Goal: Task Accomplishment & Management: Manage account settings

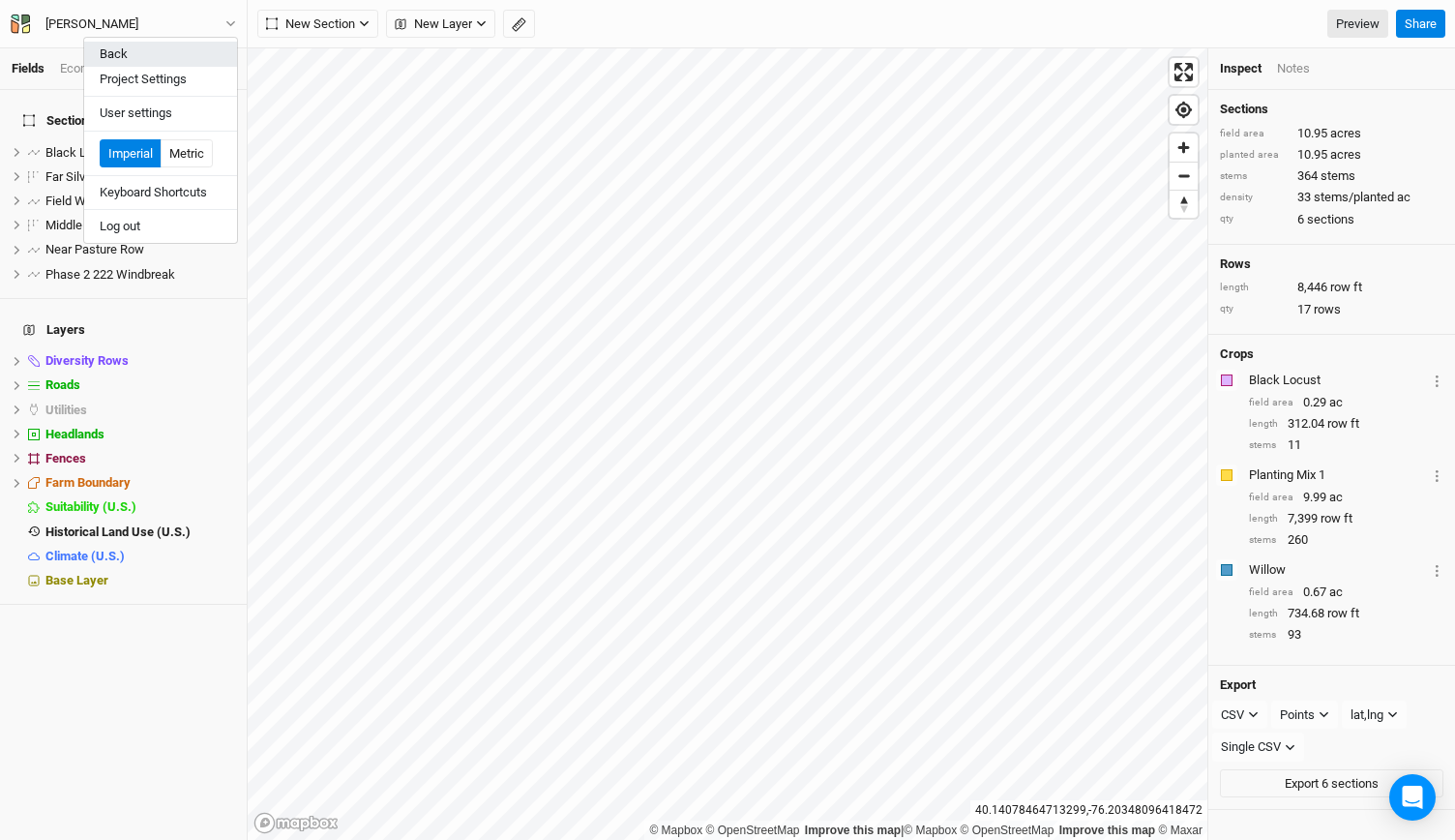
click at [170, 58] on button "Back" at bounding box center [160, 53] width 153 height 25
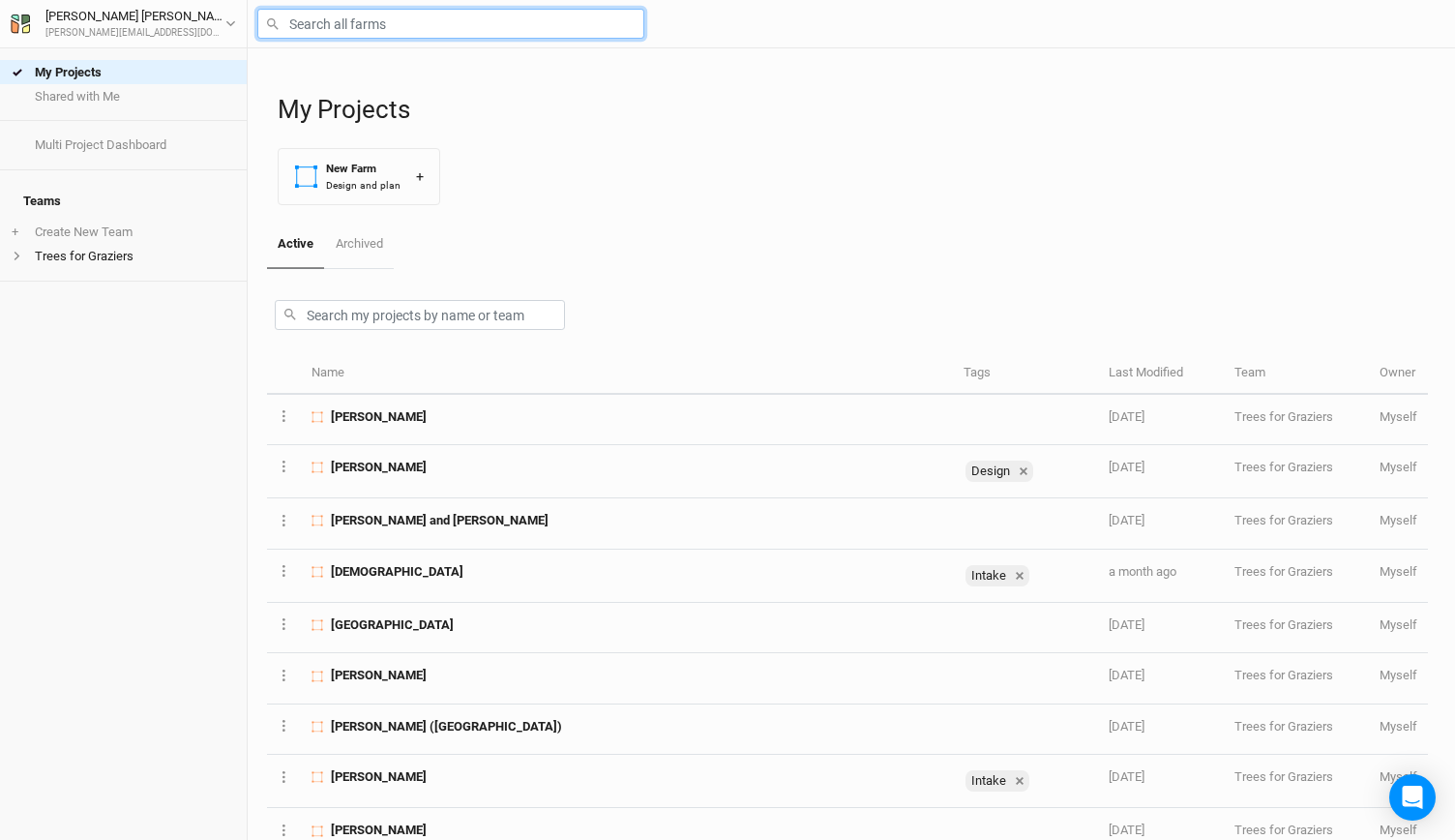
click at [341, 28] on input "text" at bounding box center [450, 24] width 386 height 30
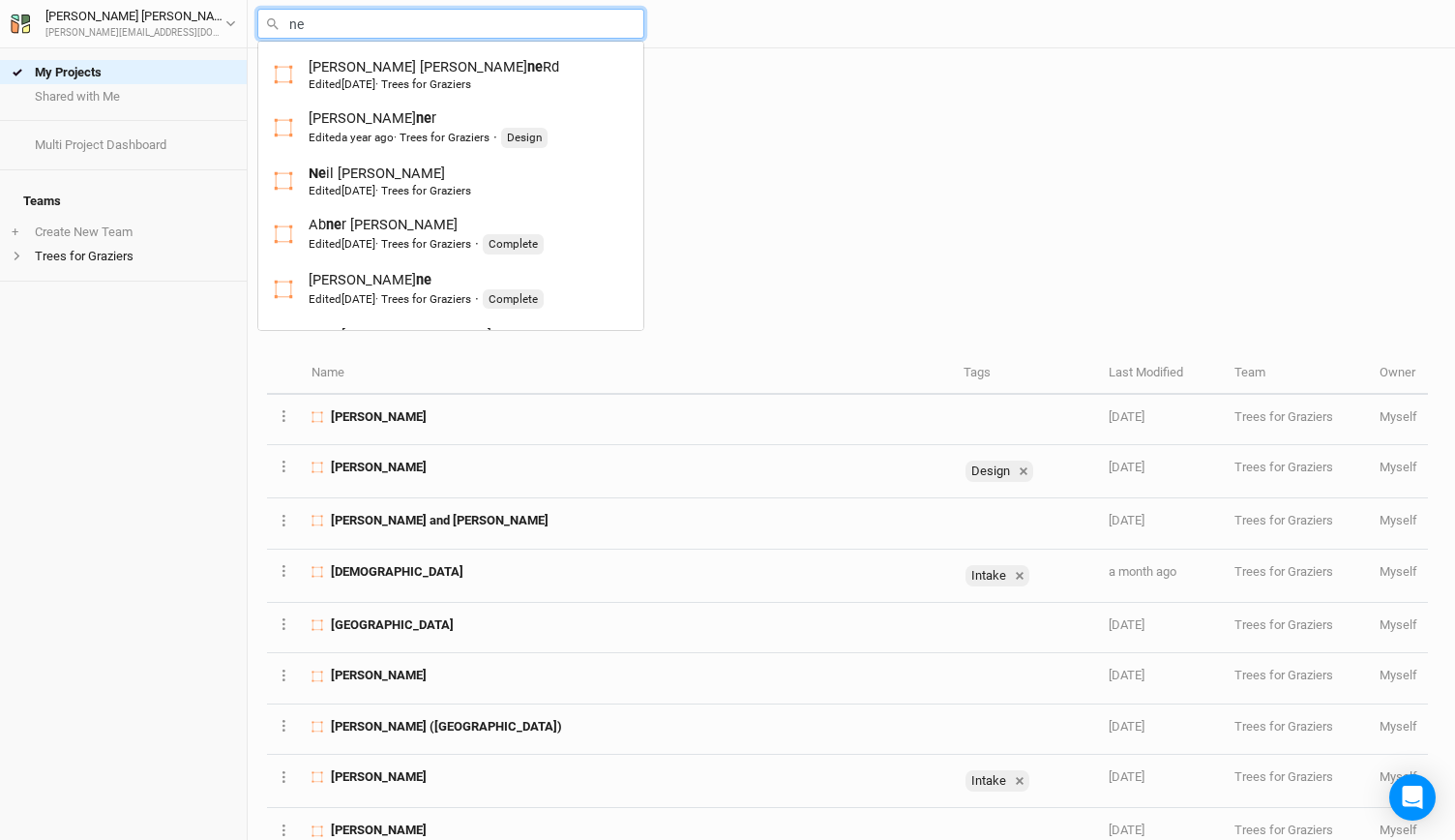
type input "nei"
type input "[PERSON_NAME]"
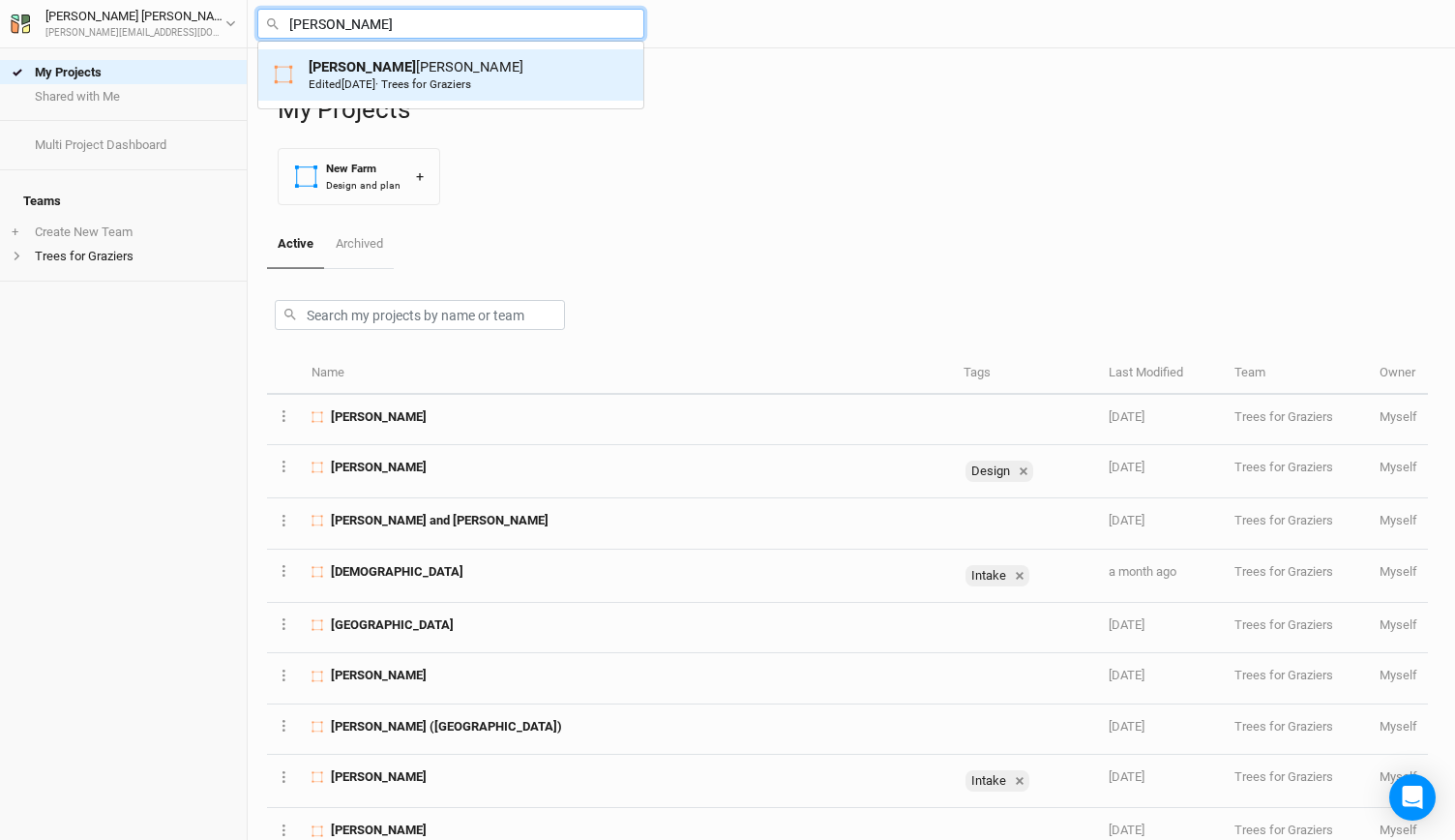
click at [333, 74] on div "[PERSON_NAME] Edited [DATE] · Trees for [PERSON_NAME]" at bounding box center [415, 75] width 214 height 36
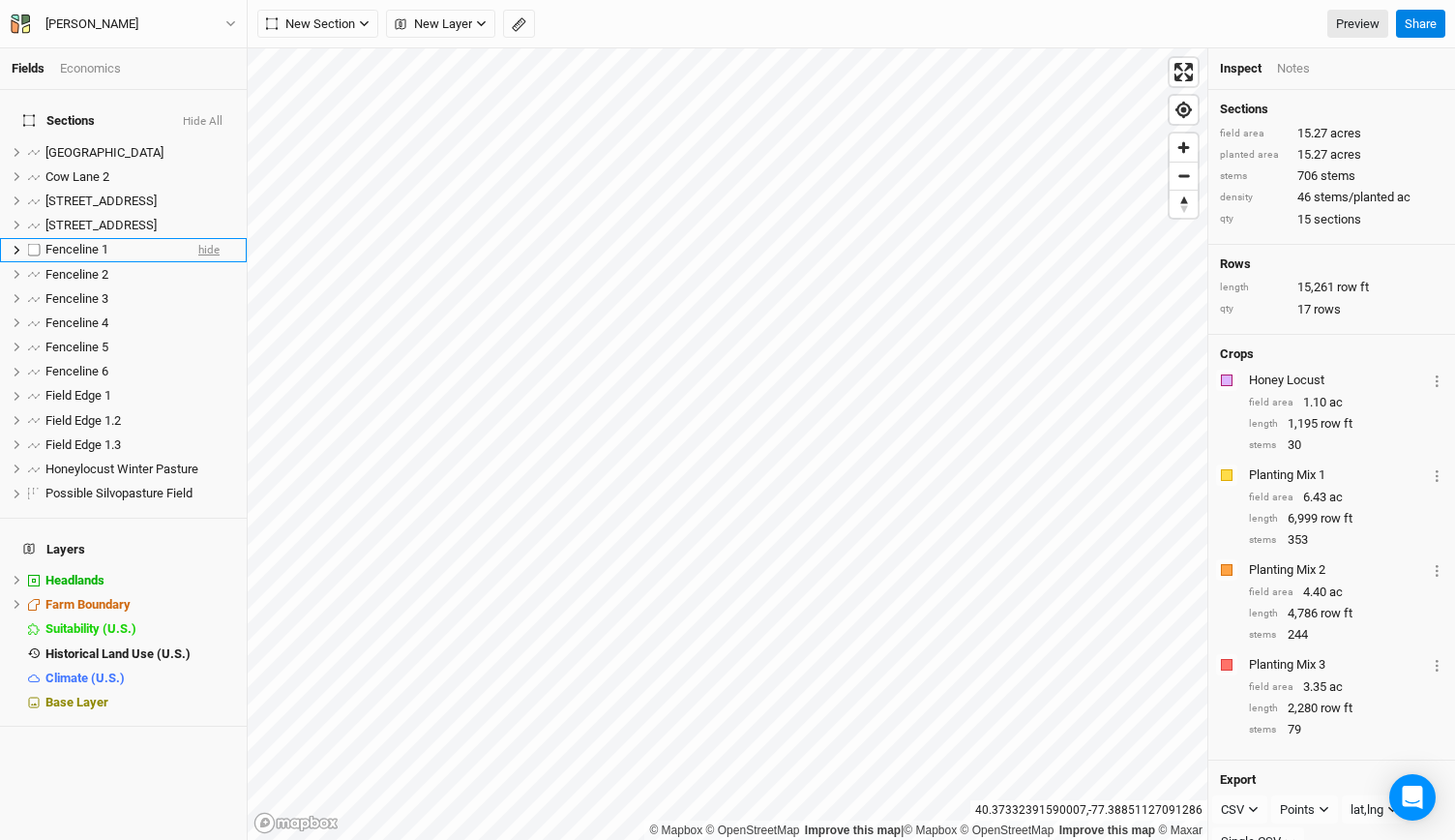
click at [199, 238] on span "hide" at bounding box center [210, 250] width 22 height 24
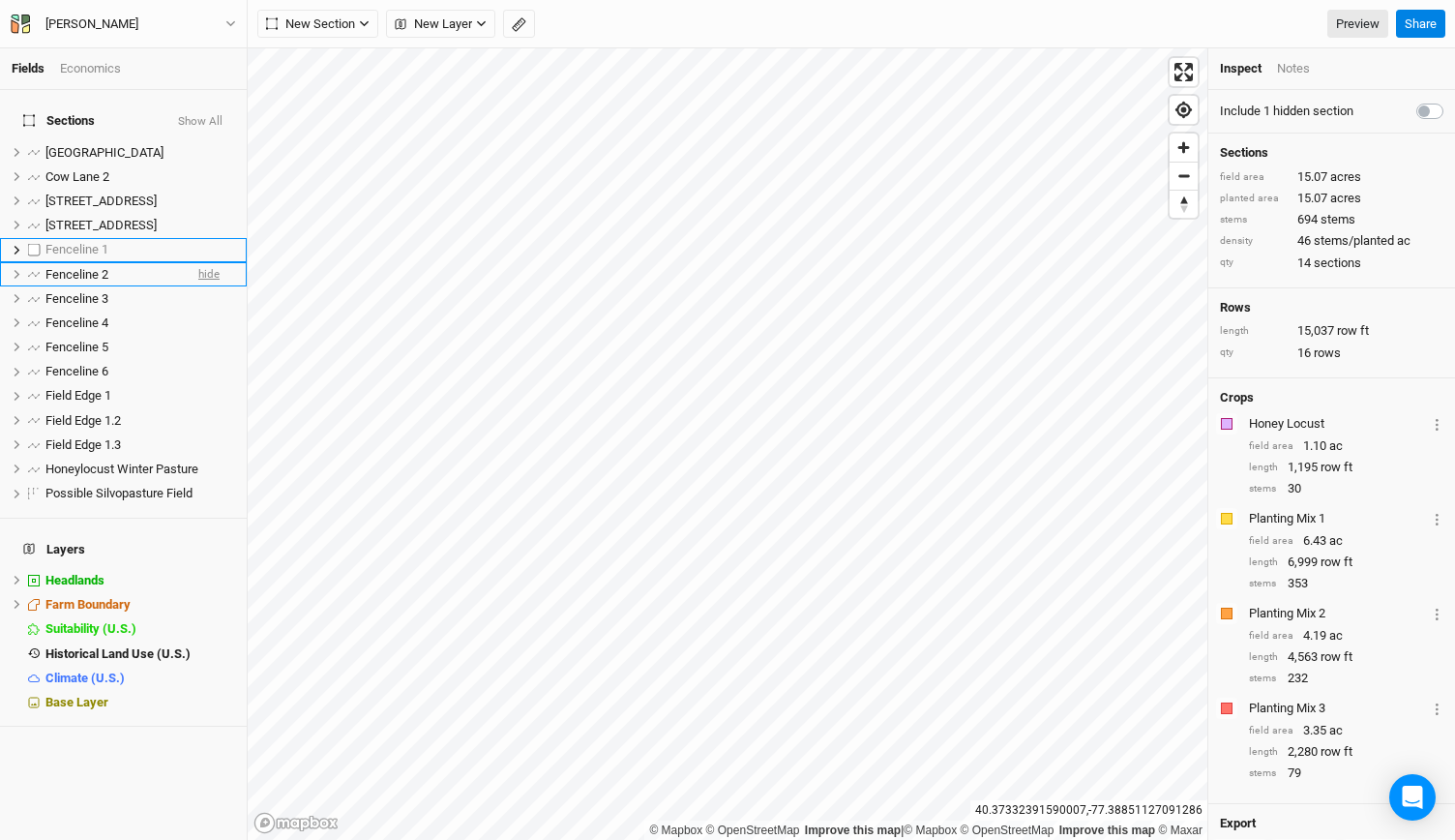
click at [199, 262] on span "hide" at bounding box center [210, 274] width 22 height 24
click at [199, 287] on span "hide" at bounding box center [210, 298] width 22 height 24
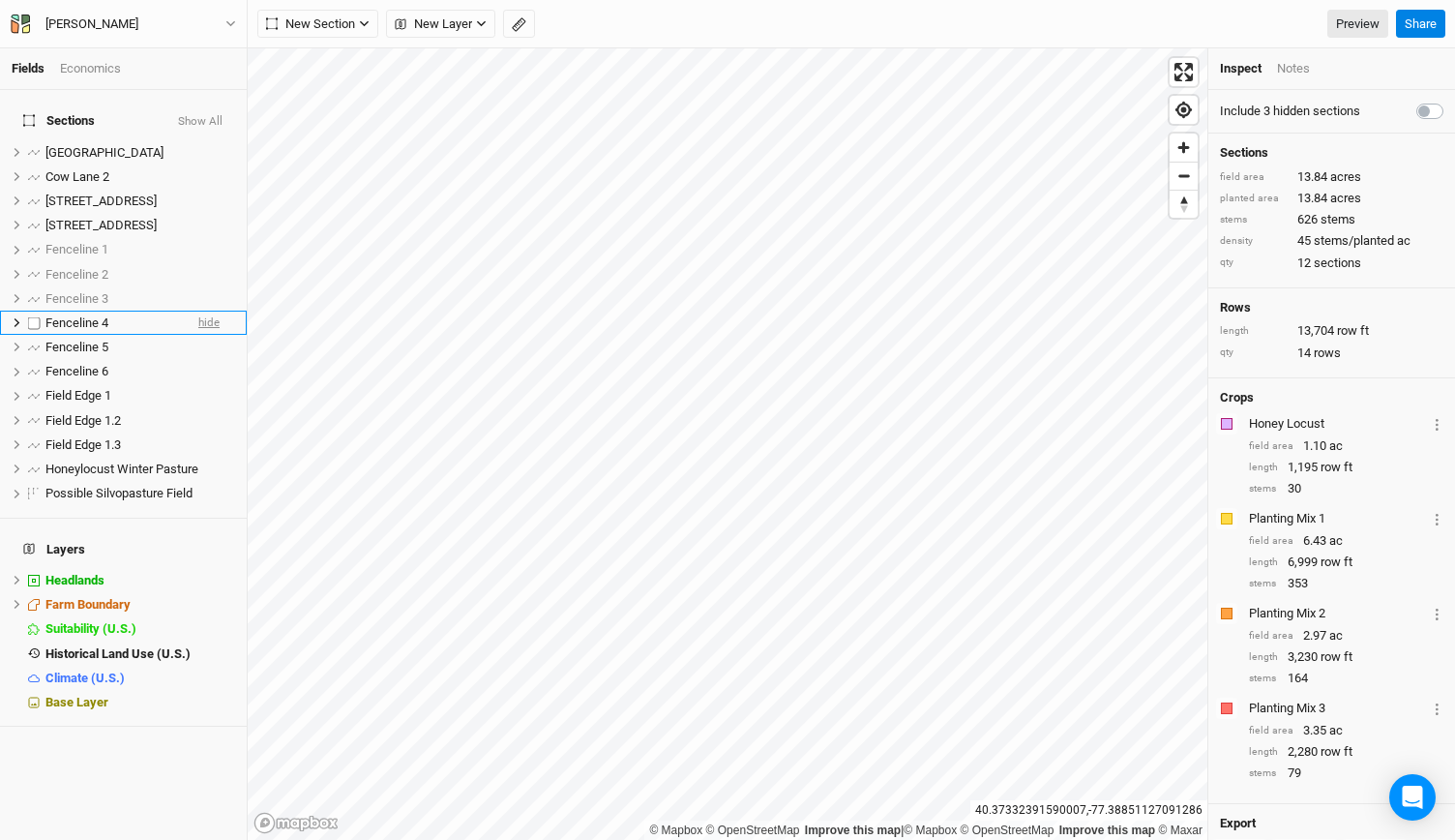
click at [199, 312] on span "hide" at bounding box center [210, 322] width 22 height 24
click at [199, 335] on span "hide" at bounding box center [210, 347] width 22 height 24
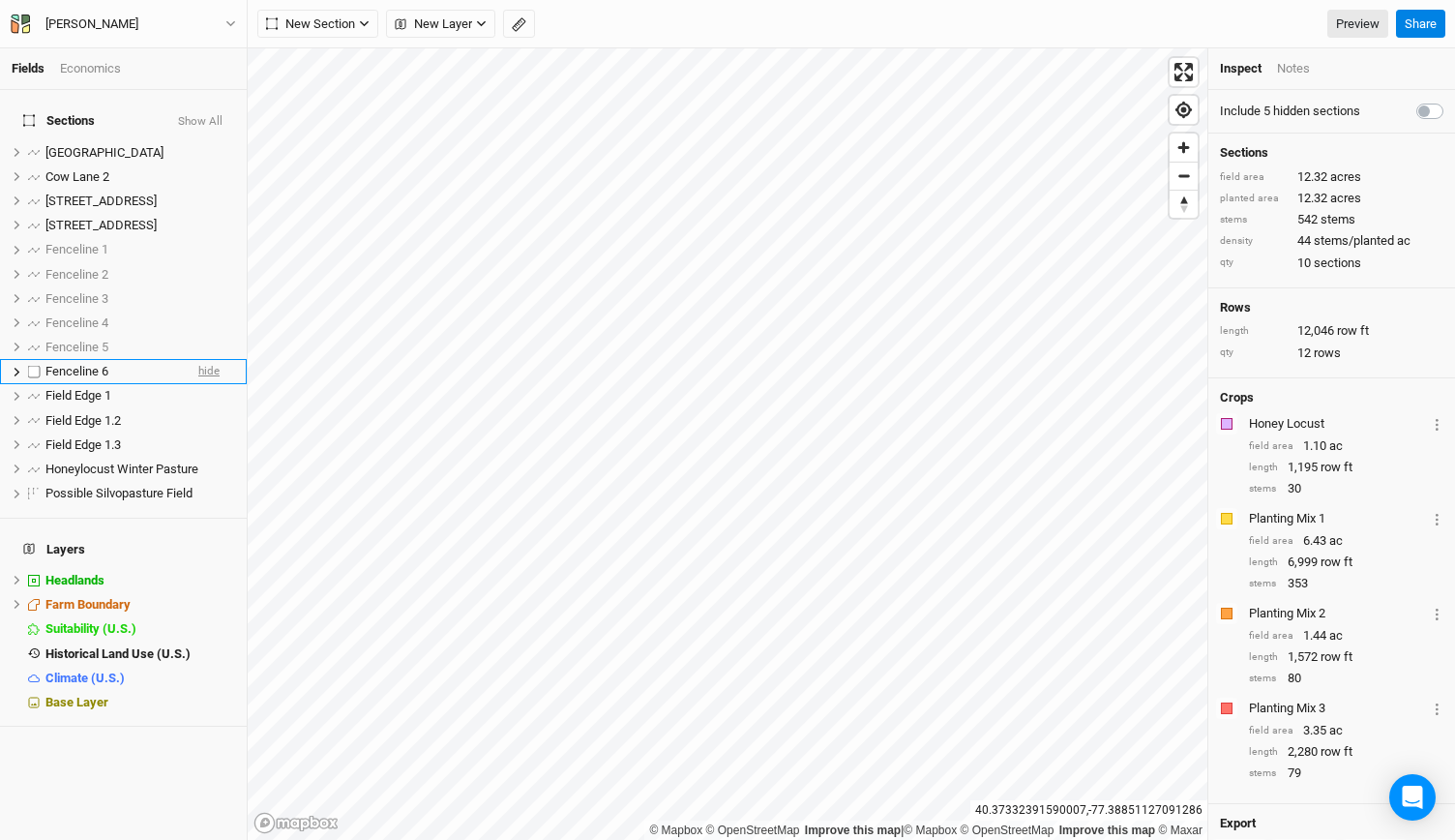
click at [199, 360] on span "hide" at bounding box center [210, 372] width 22 height 24
click at [199, 384] on span "hide" at bounding box center [210, 396] width 22 height 24
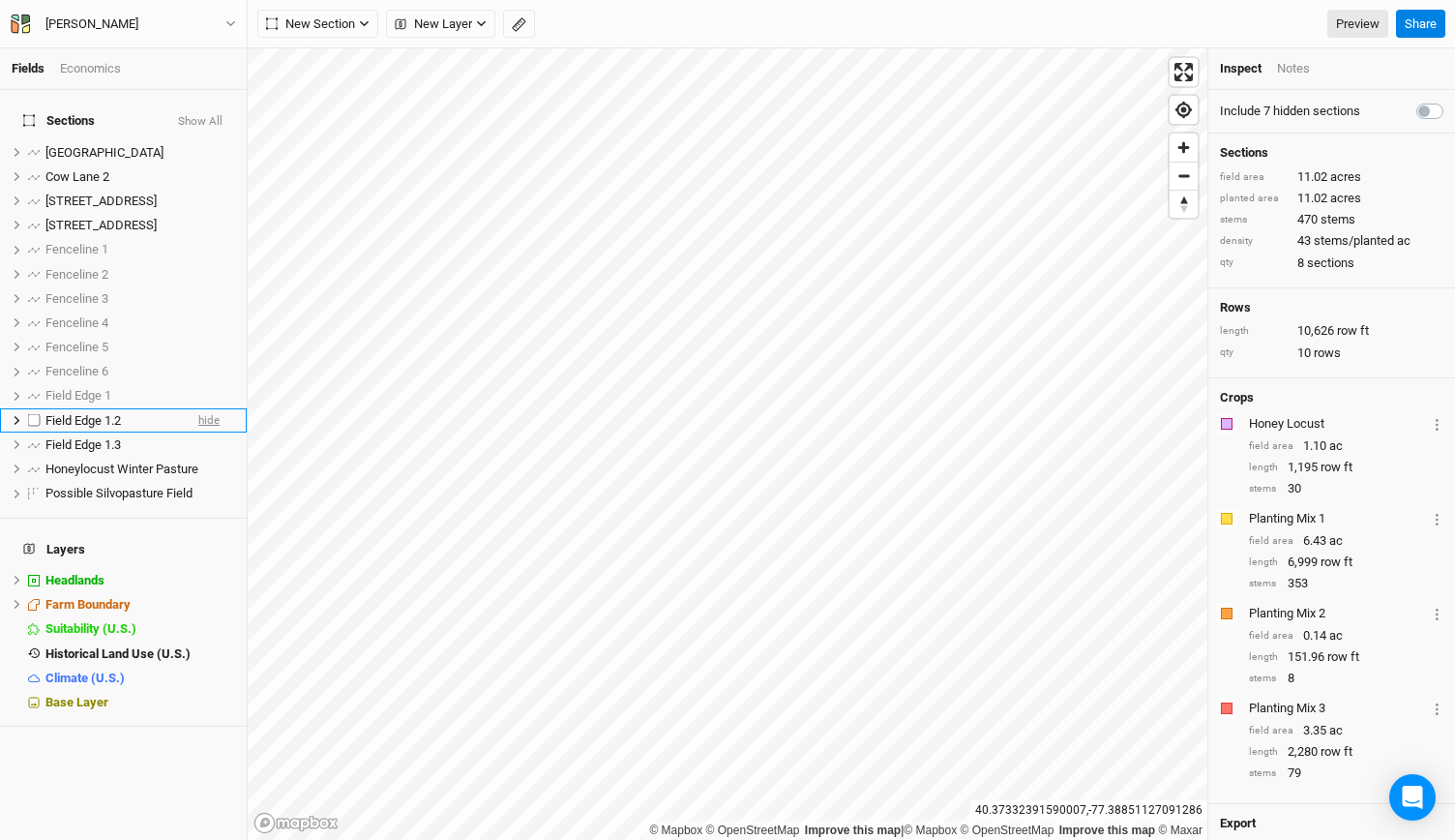
click at [199, 408] on span "hide" at bounding box center [210, 420] width 22 height 24
click at [199, 433] on span "hide" at bounding box center [210, 445] width 22 height 24
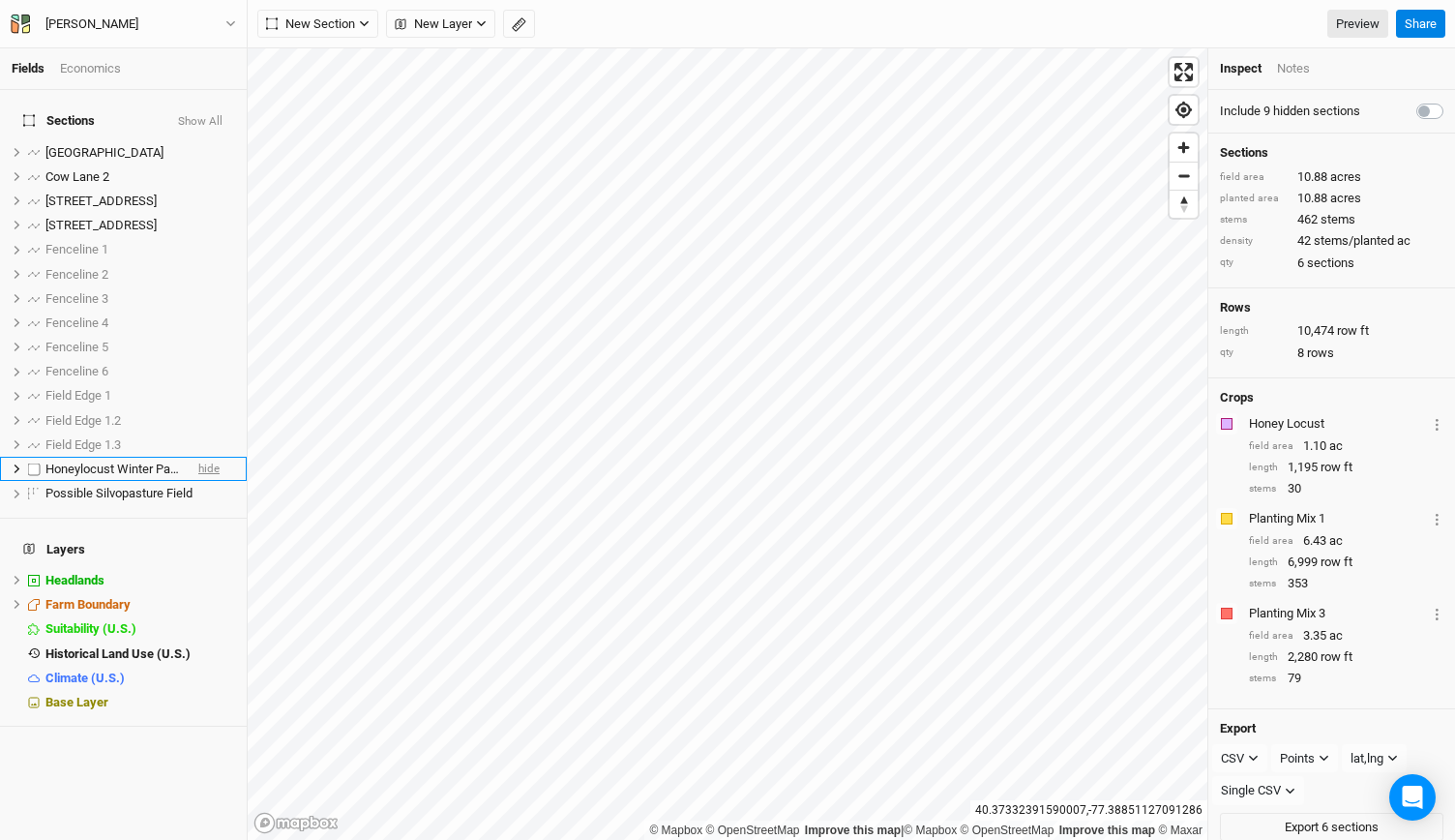
click at [199, 460] on span "hide" at bounding box center [210, 468] width 22 height 24
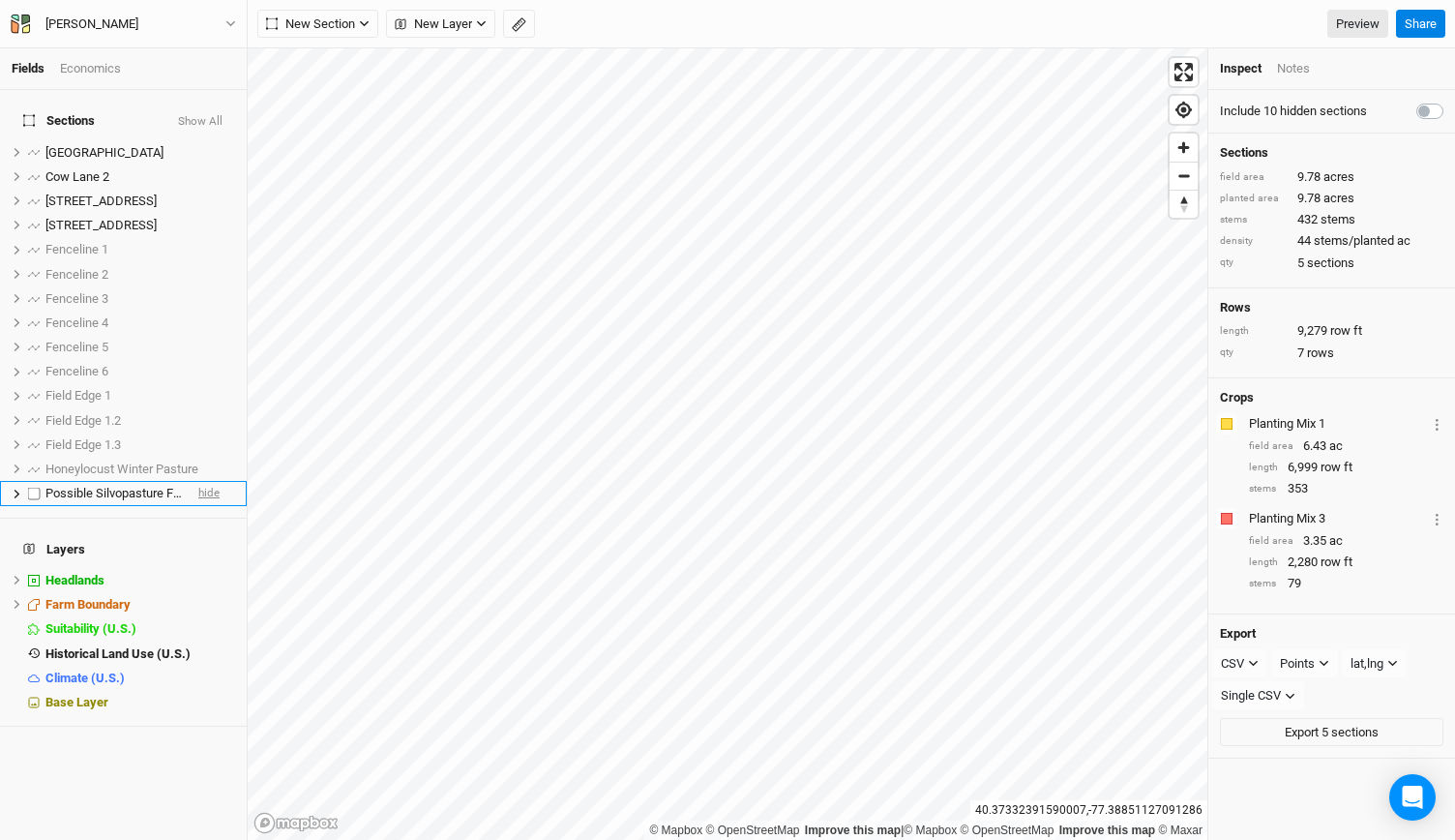
click at [199, 481] on span "hide" at bounding box center [210, 493] width 22 height 24
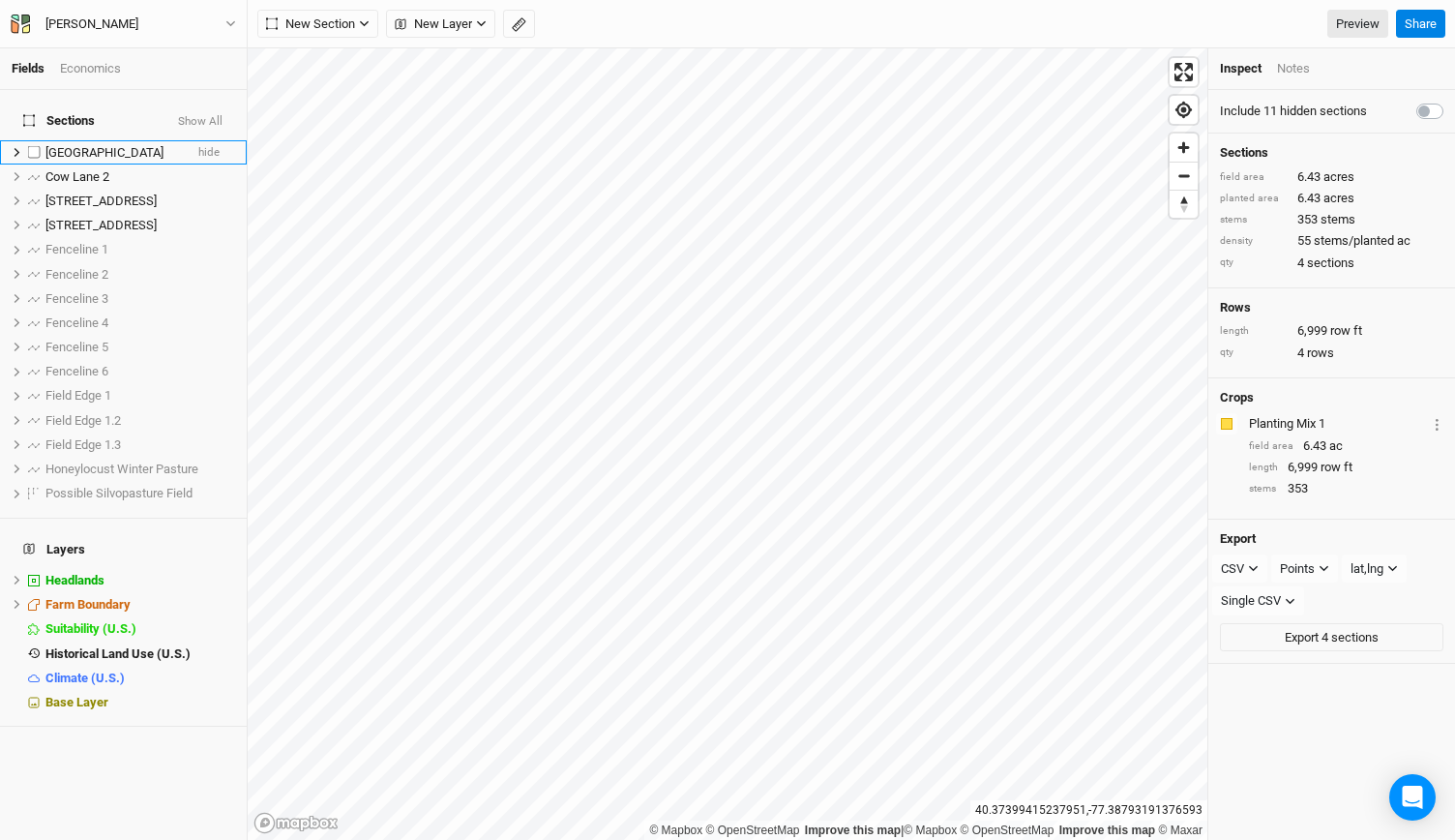
click at [127, 145] on div "[GEOGRAPHIC_DATA]" at bounding box center [114, 153] width 137 height 16
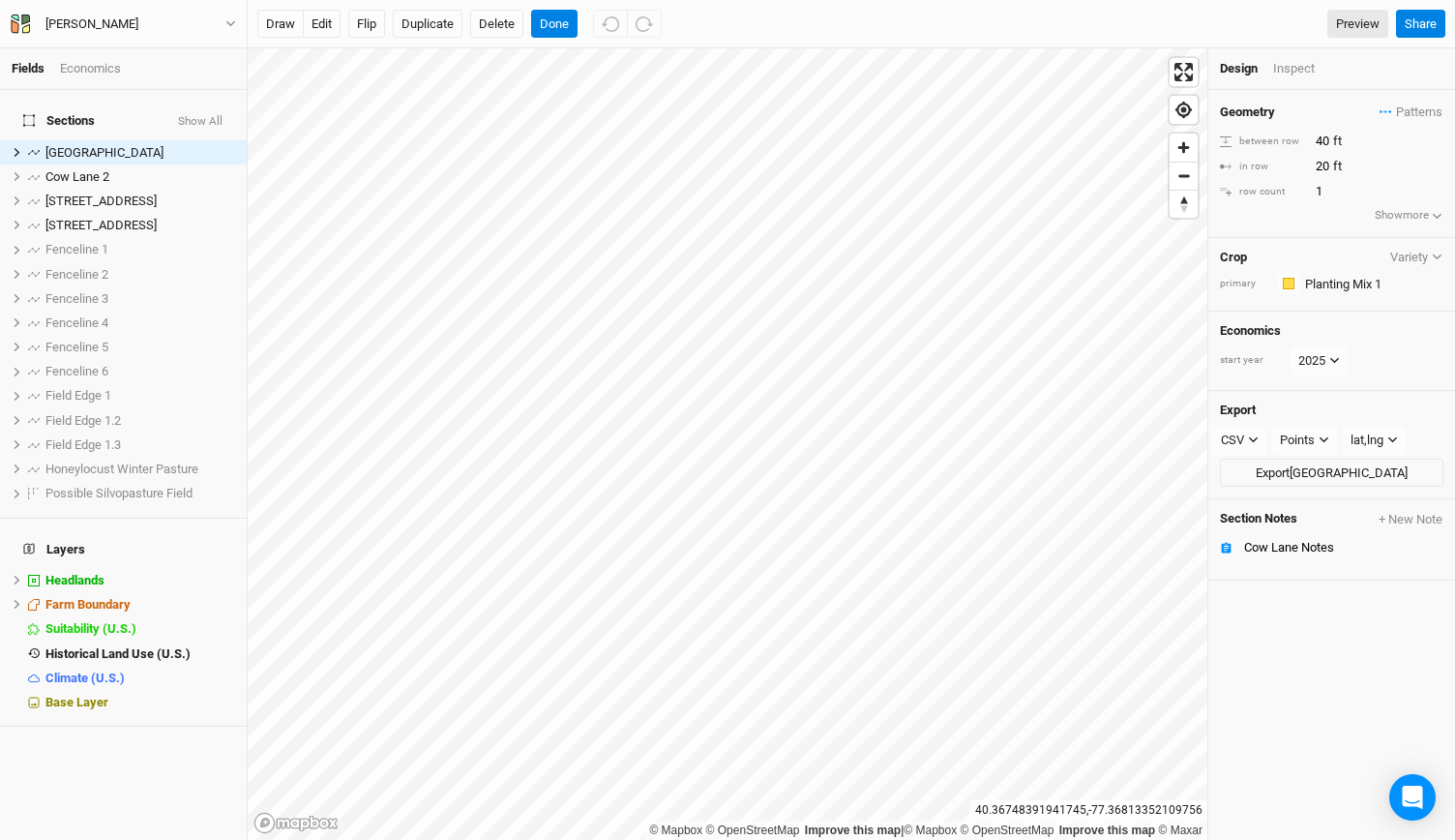
click at [1256, 525] on div "Section Notes + New Note Cow Lane Notes" at bounding box center [1331, 540] width 247 height 81
click at [1256, 536] on li "Cow Lane Notes" at bounding box center [1331, 547] width 247 height 24
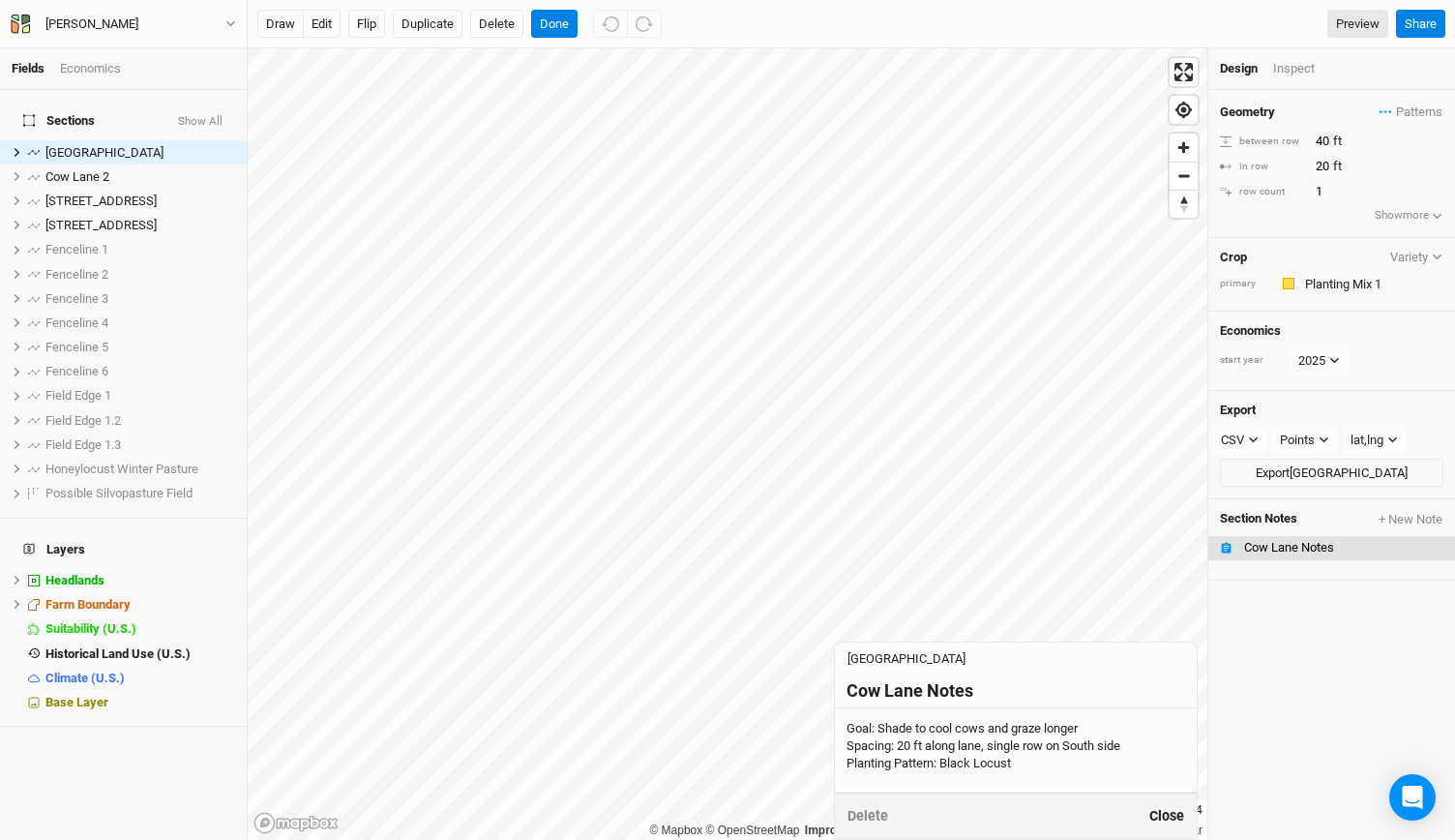
click at [1153, 812] on button "Close" at bounding box center [1166, 815] width 37 height 23
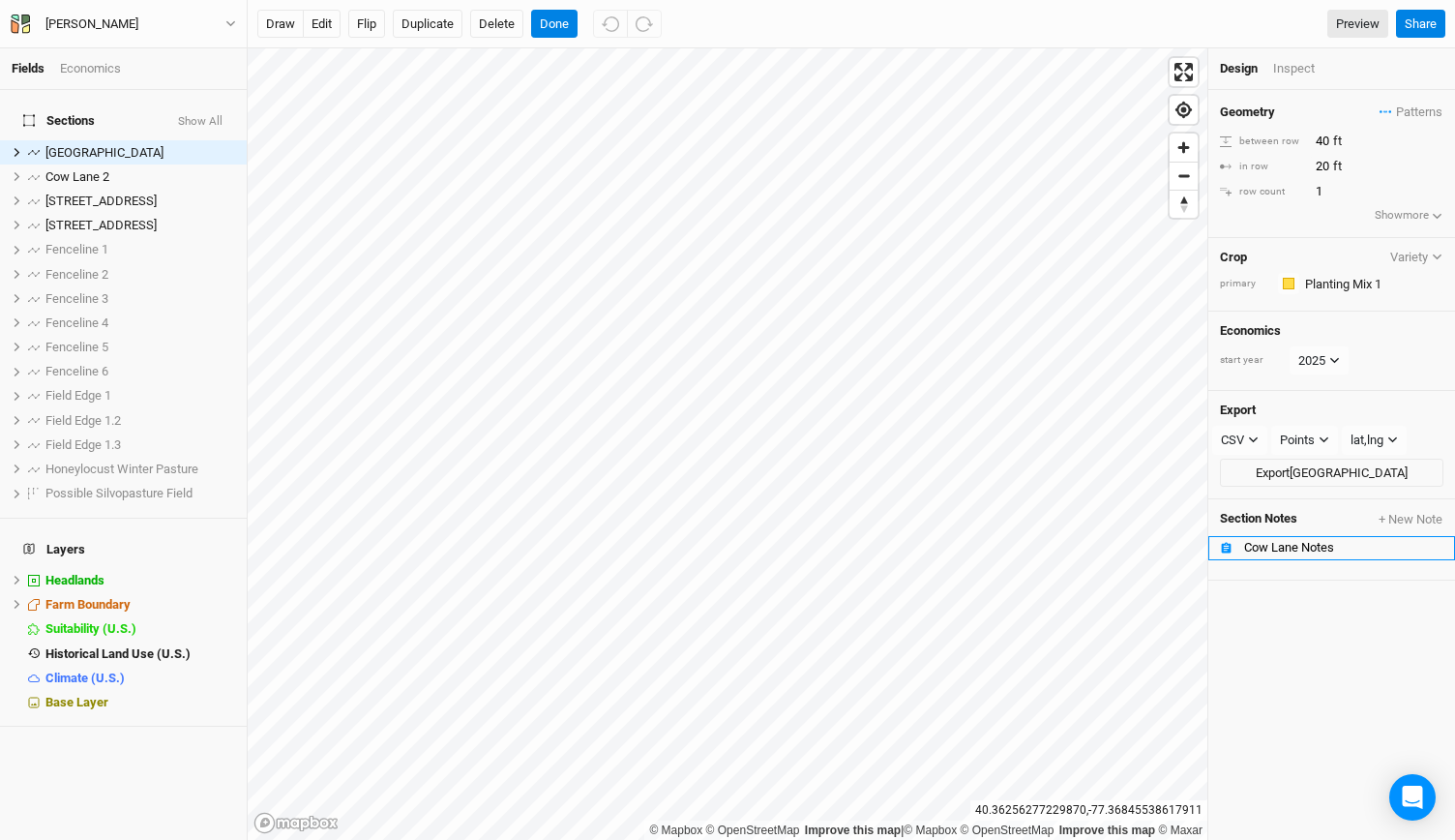
click at [1317, 540] on div "Cow Lane Notes" at bounding box center [1344, 547] width 200 height 16
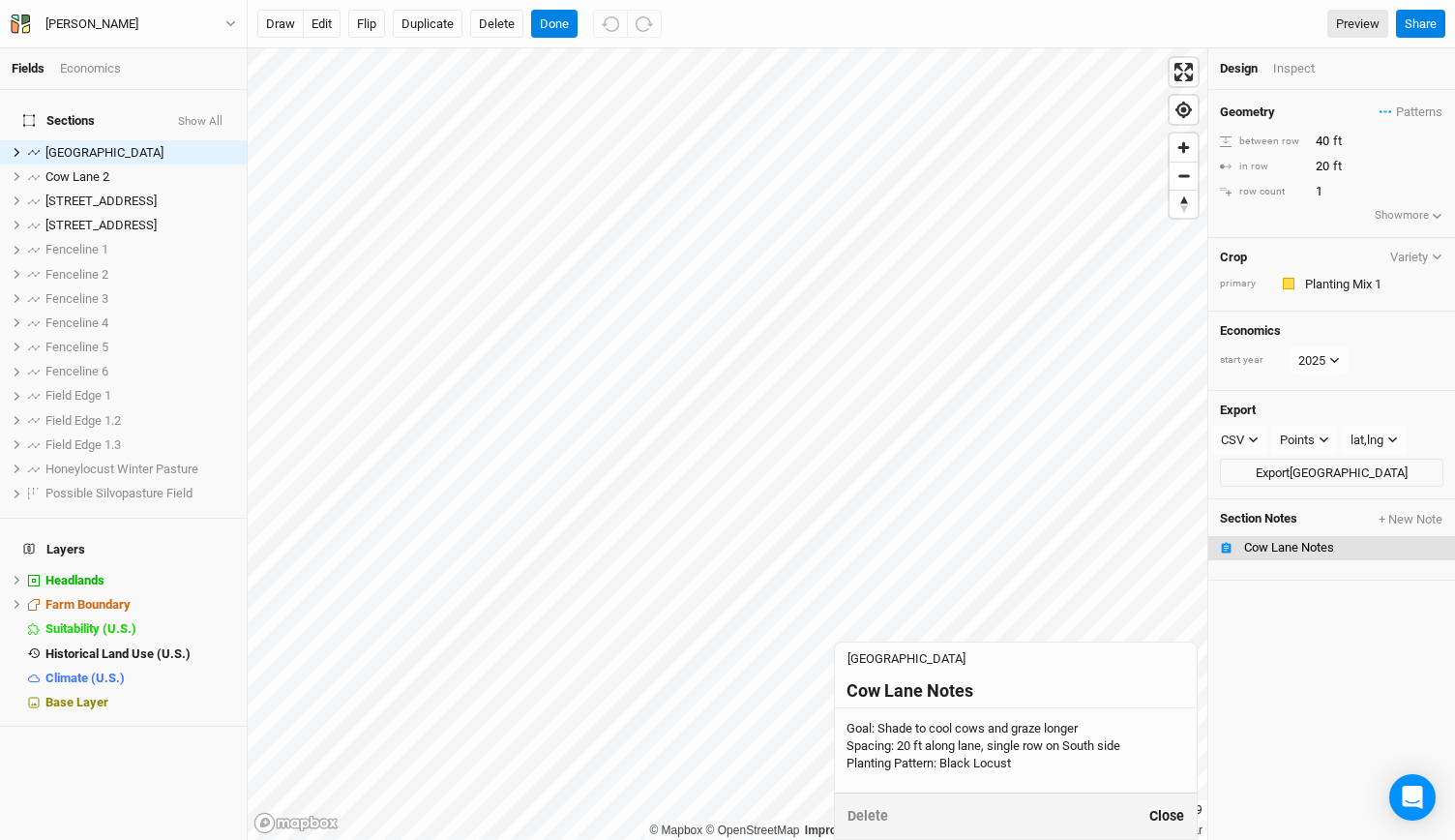
click at [1166, 816] on button "Close" at bounding box center [1166, 815] width 37 height 23
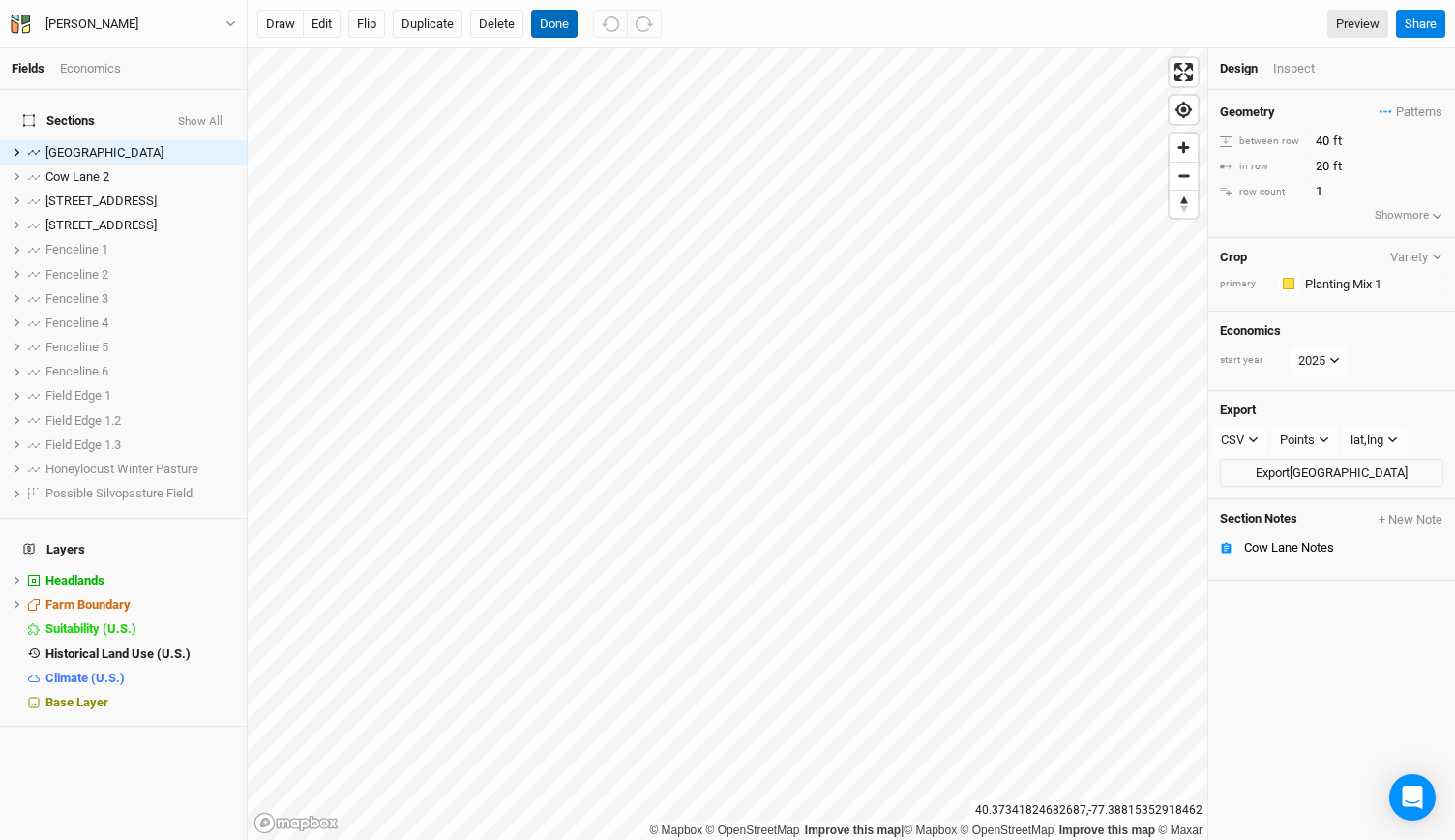
click at [549, 15] on button "Done" at bounding box center [554, 24] width 46 height 29
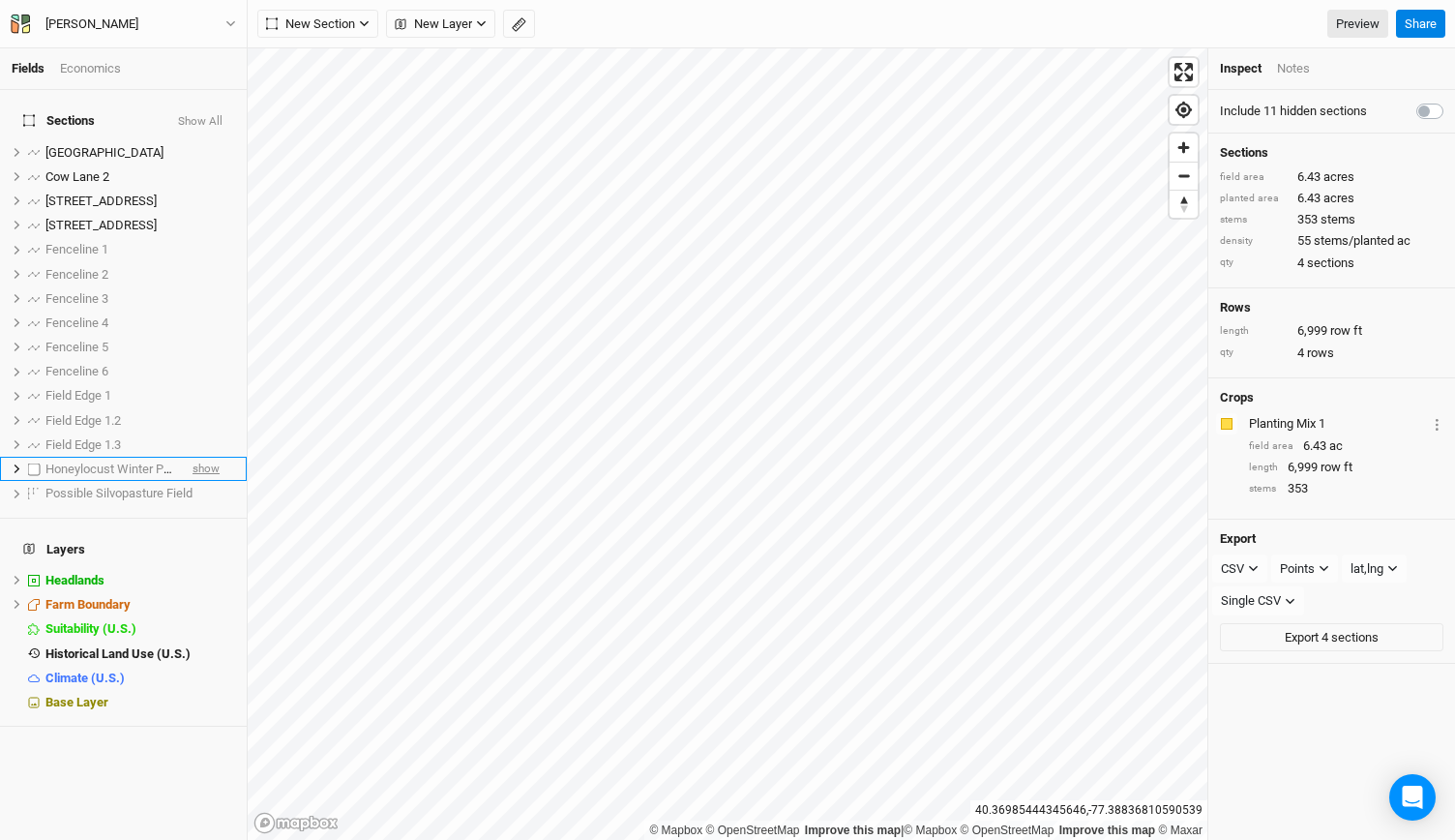
click at [195, 457] on span "show" at bounding box center [206, 468] width 27 height 24
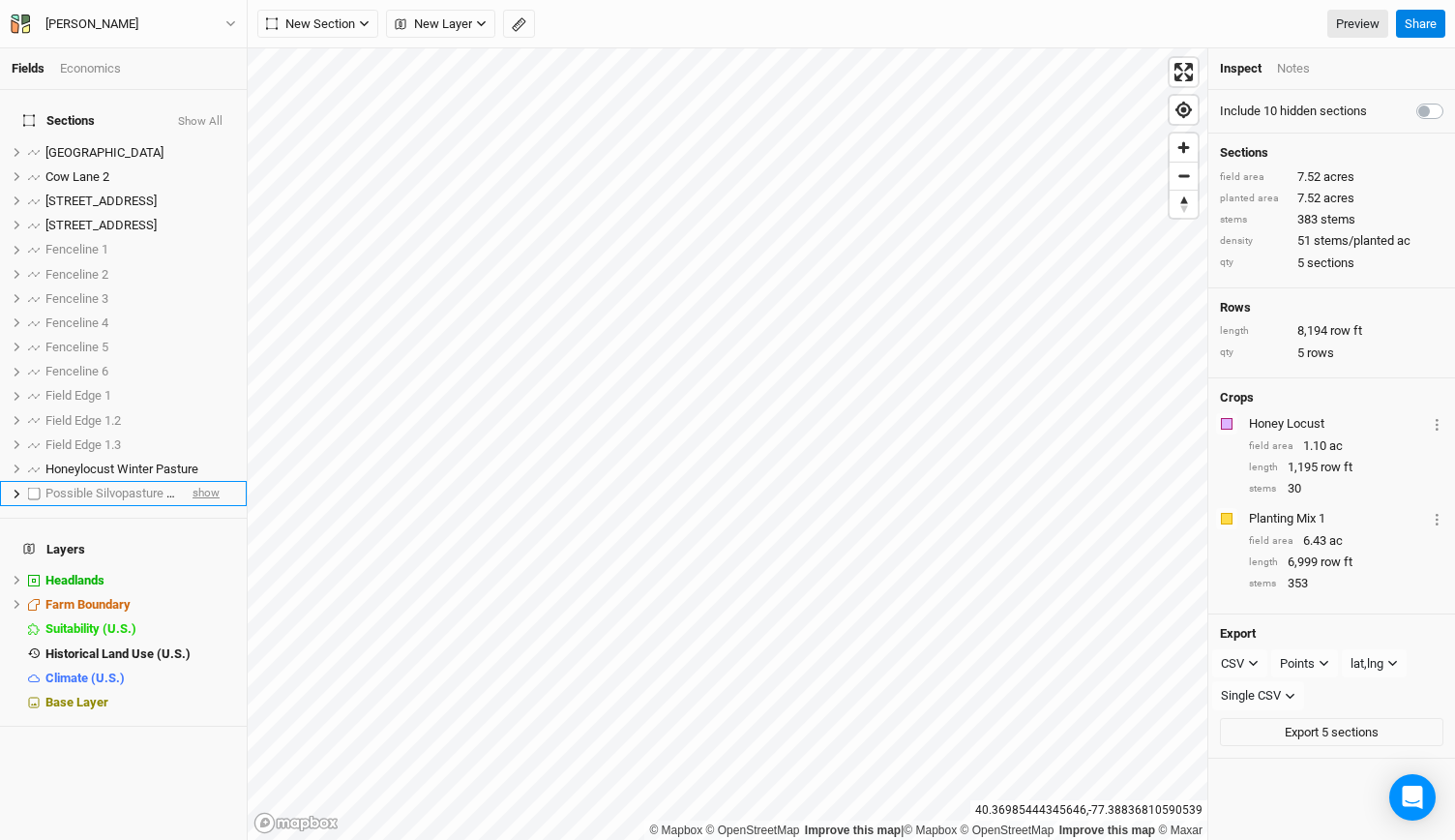
click at [193, 481] on span "show" at bounding box center [206, 493] width 27 height 24
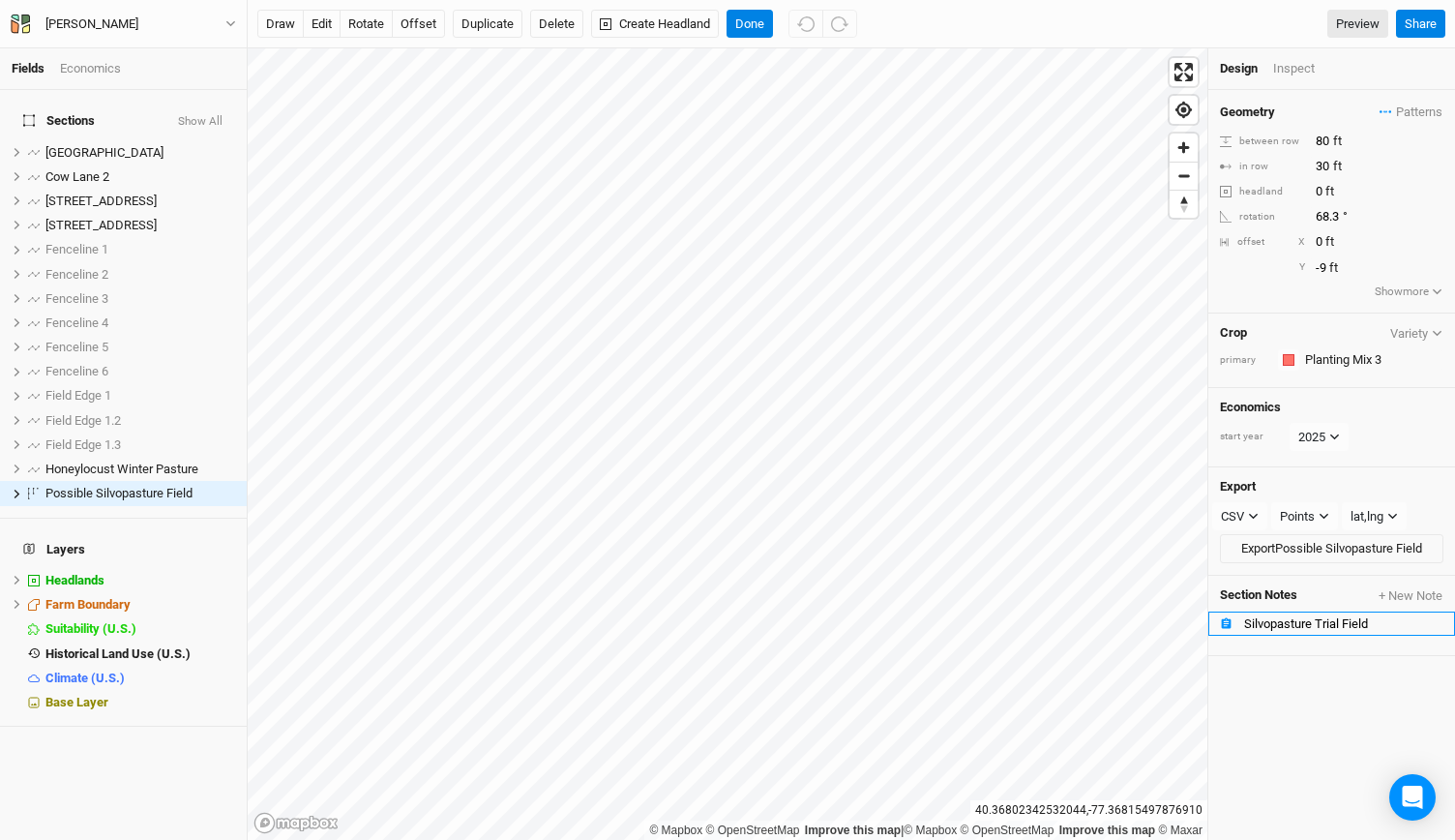
click at [1297, 616] on div "Silvopasture Trial Field" at bounding box center [1344, 624] width 200 height 16
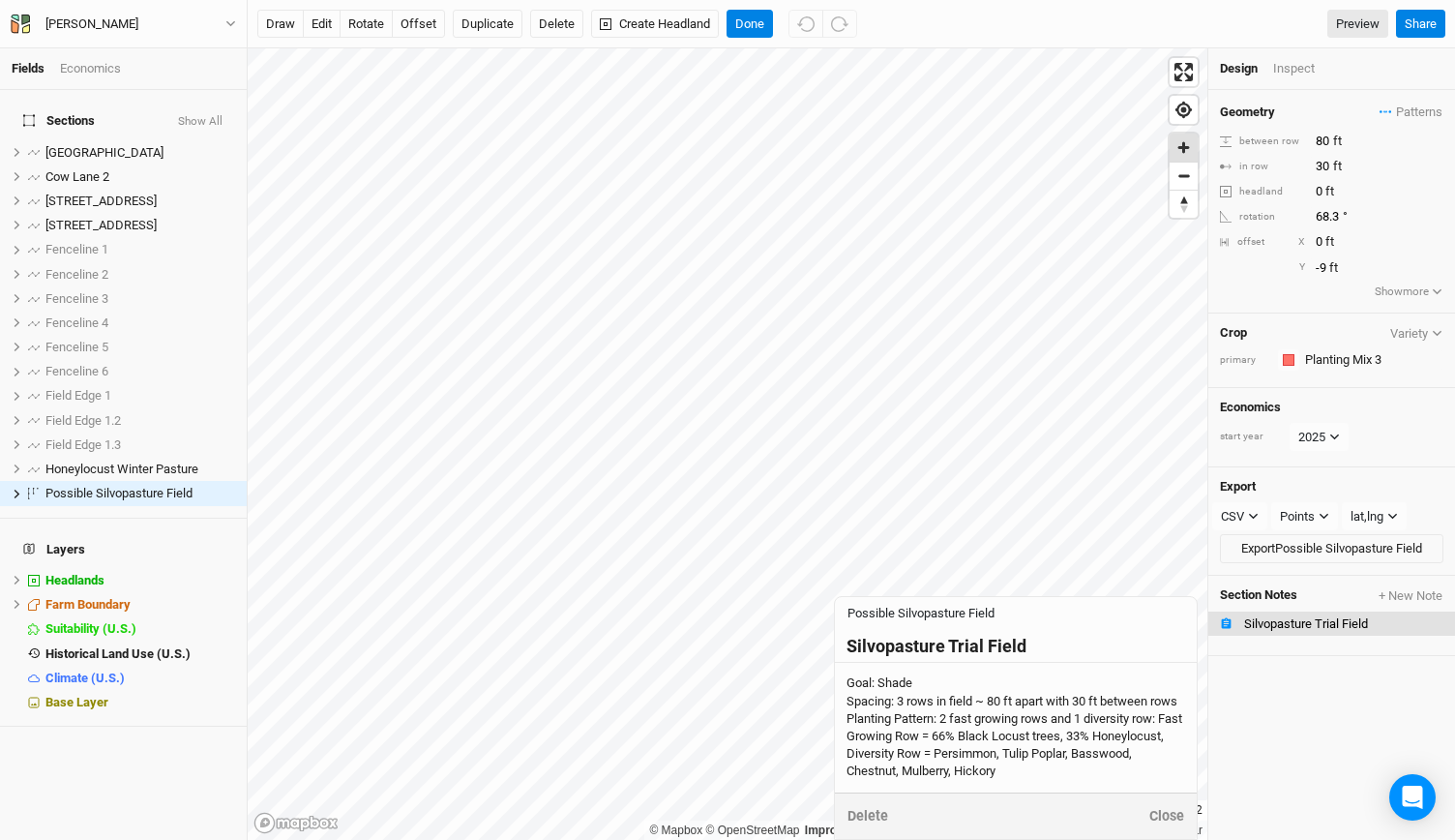
click at [1195, 146] on span "Zoom in" at bounding box center [1183, 147] width 28 height 28
click at [1186, 153] on span "Zoom in" at bounding box center [1183, 147] width 28 height 28
click at [1165, 817] on button "Close" at bounding box center [1166, 815] width 37 height 23
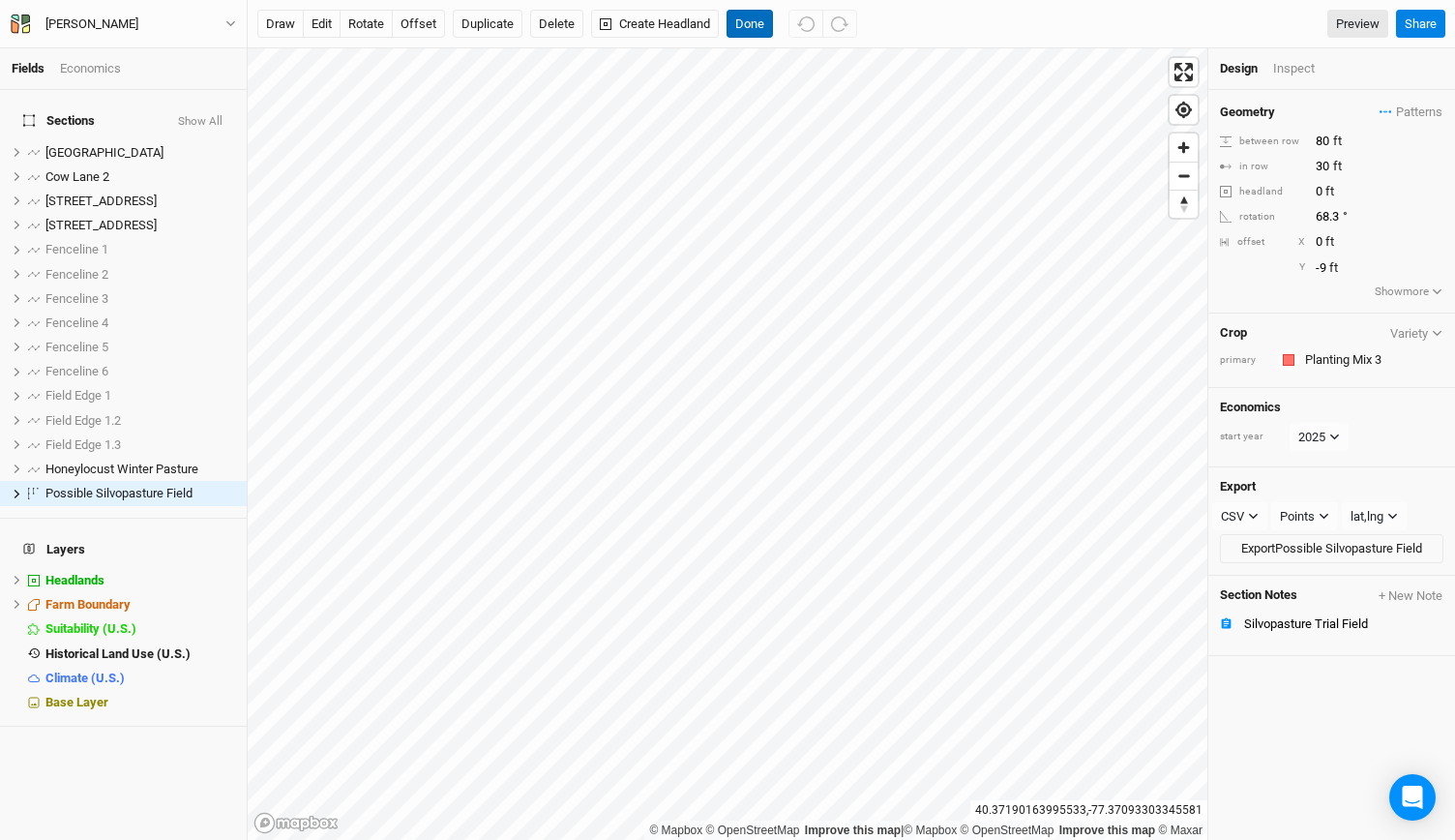
click at [760, 28] on button "Done" at bounding box center [749, 24] width 46 height 29
click at [1339, 623] on li "Silvopasture Trial Field" at bounding box center [1331, 624] width 247 height 24
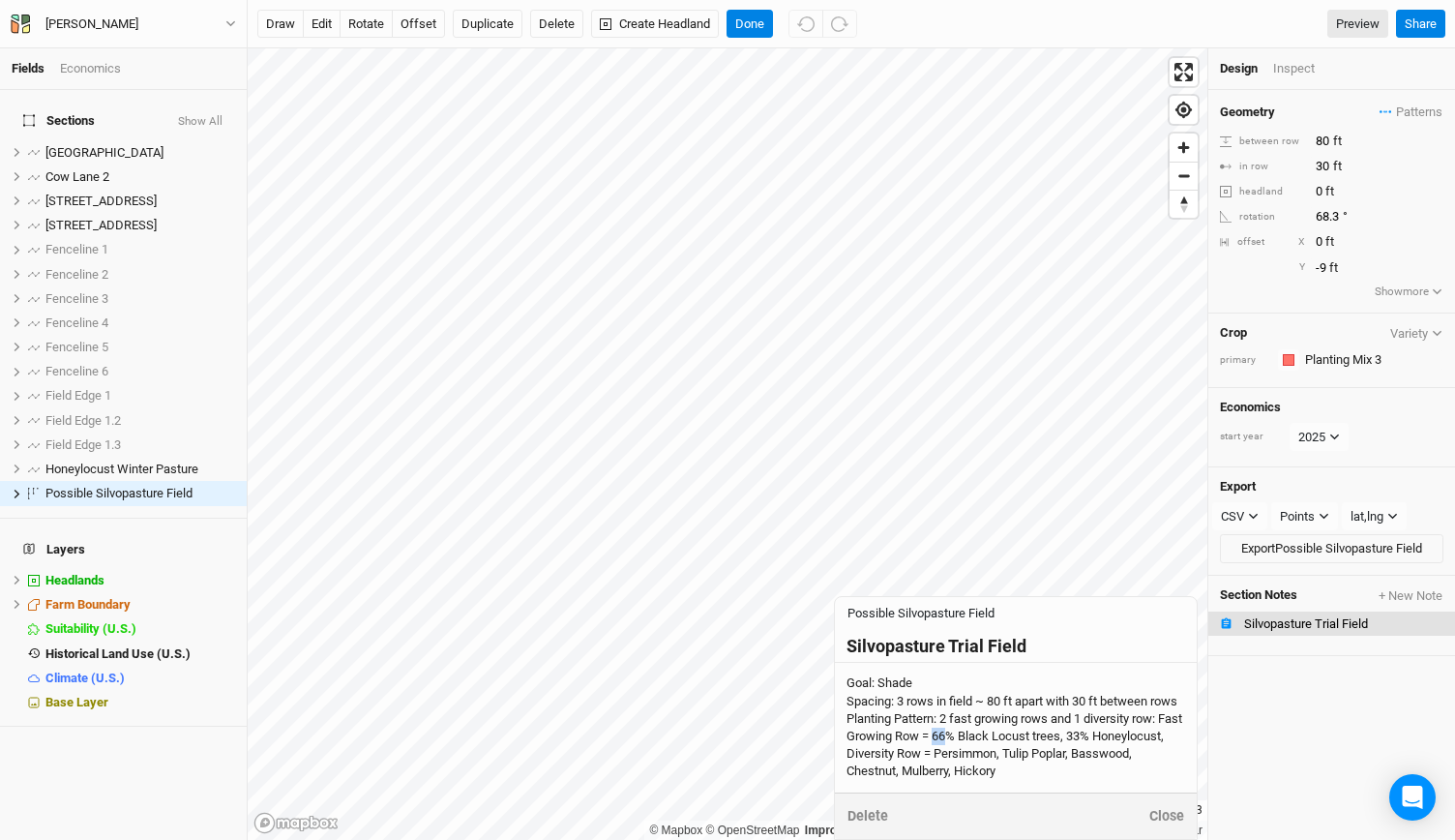
drag, startPoint x: 961, startPoint y: 733, endPoint x: 974, endPoint y: 739, distance: 14.3
click at [974, 739] on div "Goal: Shade Spacing: 3 rows in field ~ 80 ft apart with 30 ft between rows Plan…" at bounding box center [1015, 726] width 339 height 106
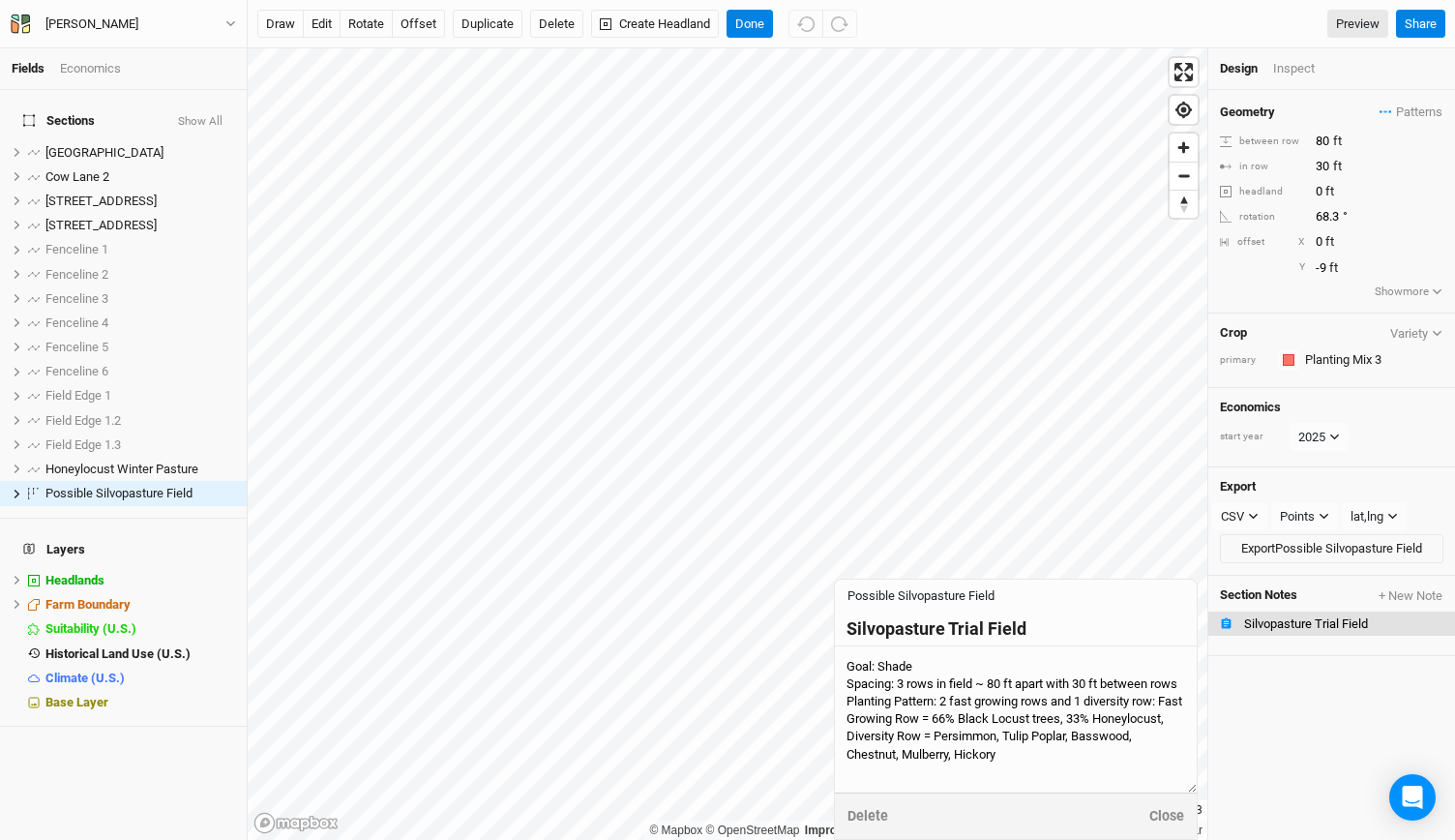
drag, startPoint x: 976, startPoint y: 718, endPoint x: 962, endPoint y: 724, distance: 15.2
click at [962, 724] on textarea "Goal: Shade Spacing: 3 rows in field ~ 80 ft apart with 30 ft between rows Plan…" at bounding box center [1016, 719] width 362 height 146
drag, startPoint x: 1096, startPoint y: 722, endPoint x: 1107, endPoint y: 724, distance: 11.2
click at [1107, 724] on textarea "Goal: Shade Spacing: 3 rows in field ~ 80 ft apart with 30 ft between rows Plan…" at bounding box center [1016, 719] width 362 height 146
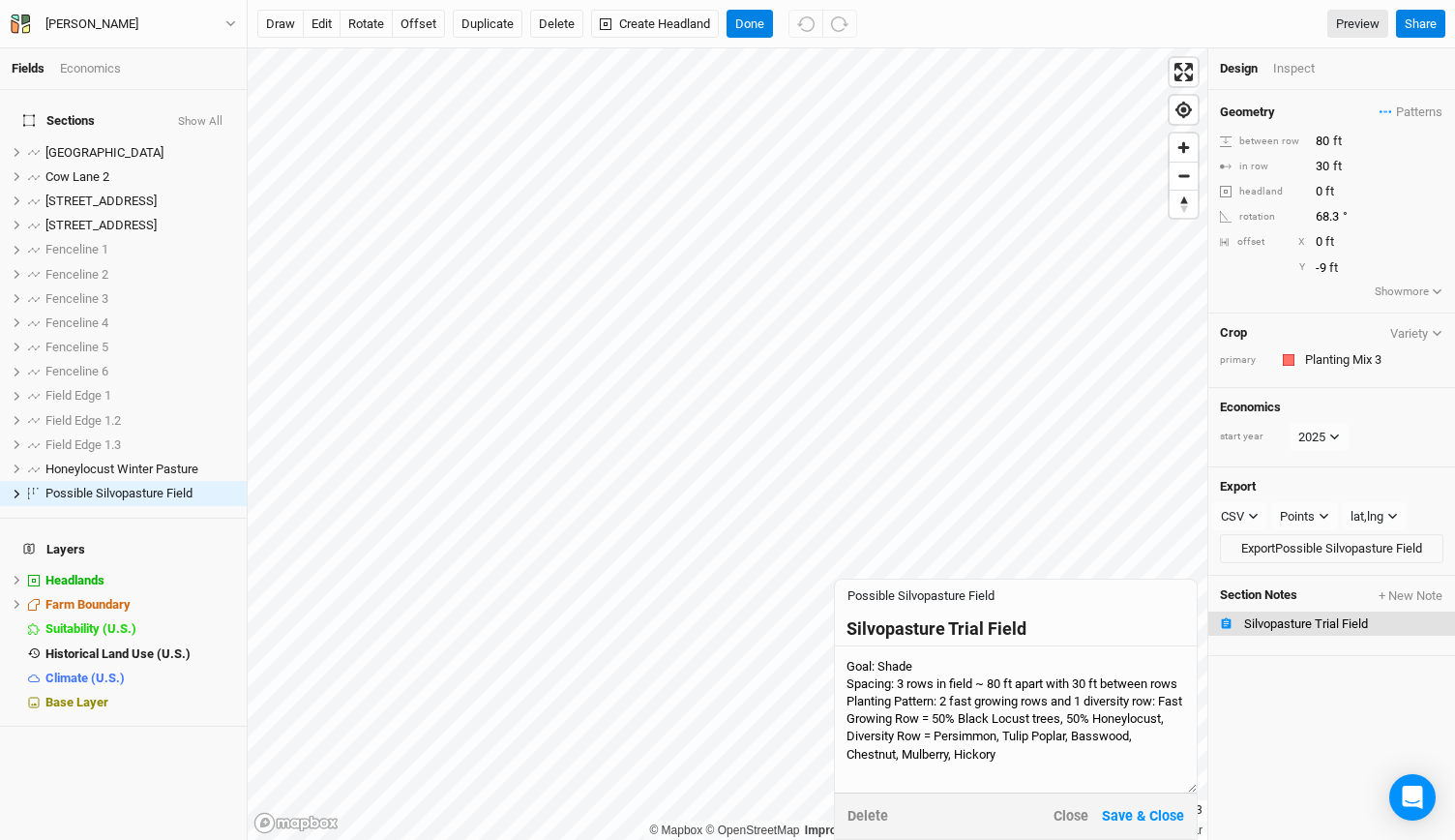
click at [1087, 763] on textarea "Goal: Shade Spacing: 3 rows in field ~ 80 ft apart with 30 ft between rows Plan…" at bounding box center [1016, 719] width 362 height 146
type textarea "Goal: Shade Spacing: 3 rows in field ~ 80 ft apart with 30 ft between rows Plan…"
click at [1111, 811] on button "Save & Close" at bounding box center [1143, 815] width 84 height 23
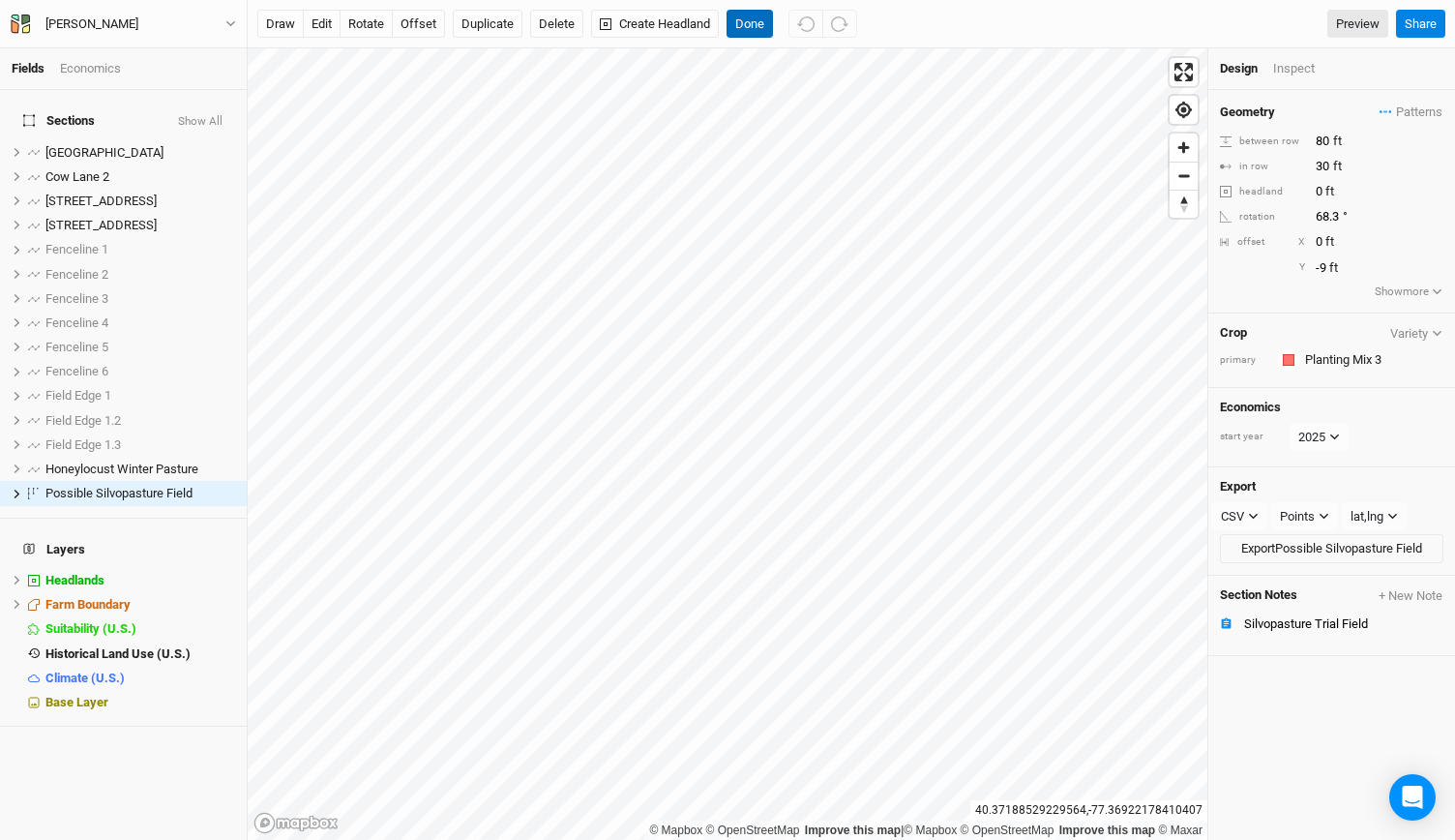
click at [755, 29] on button "Done" at bounding box center [749, 24] width 46 height 29
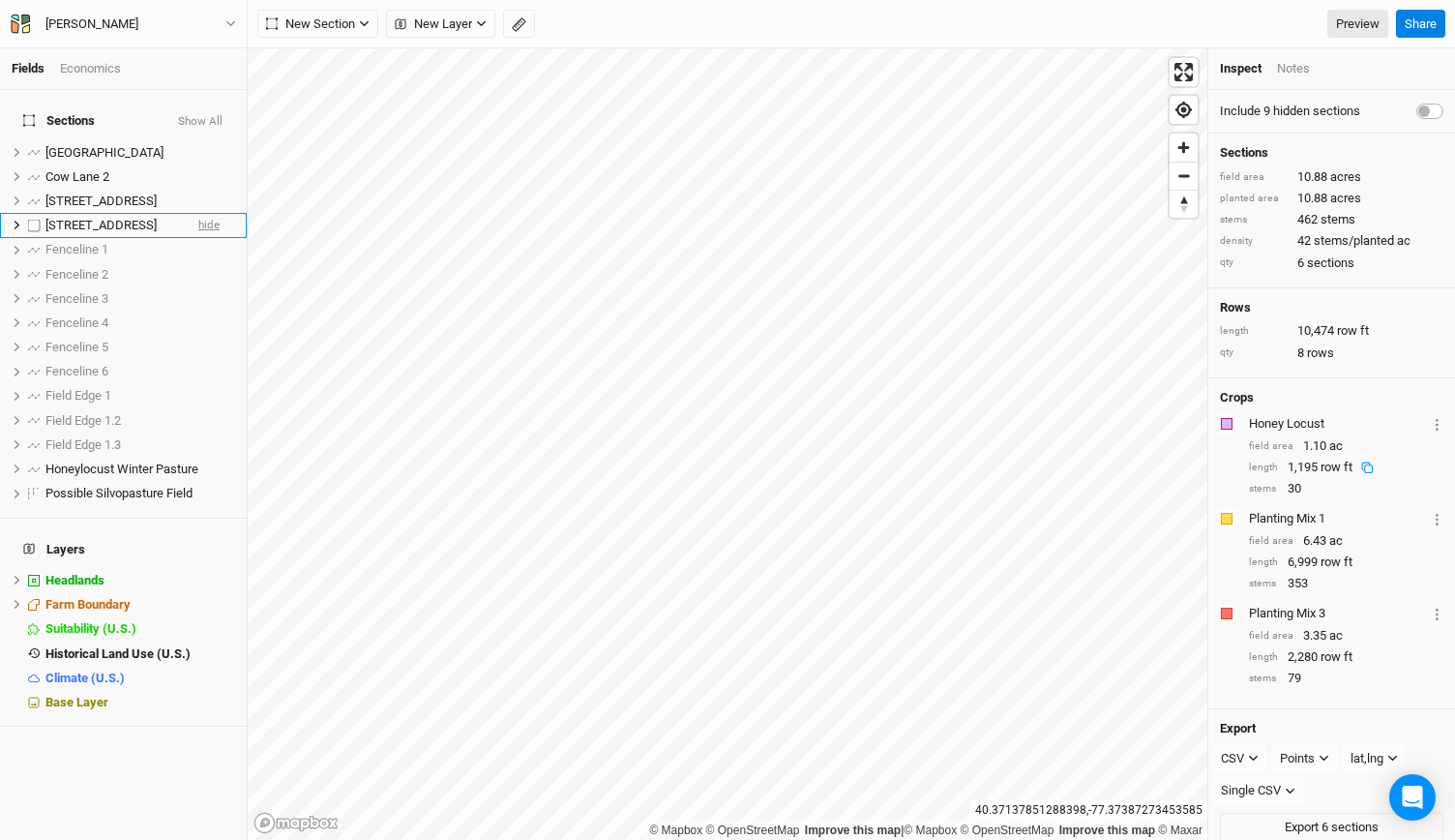
click at [199, 217] on span "hide" at bounding box center [210, 225] width 22 height 24
click at [200, 196] on span "hide" at bounding box center [210, 201] width 22 height 24
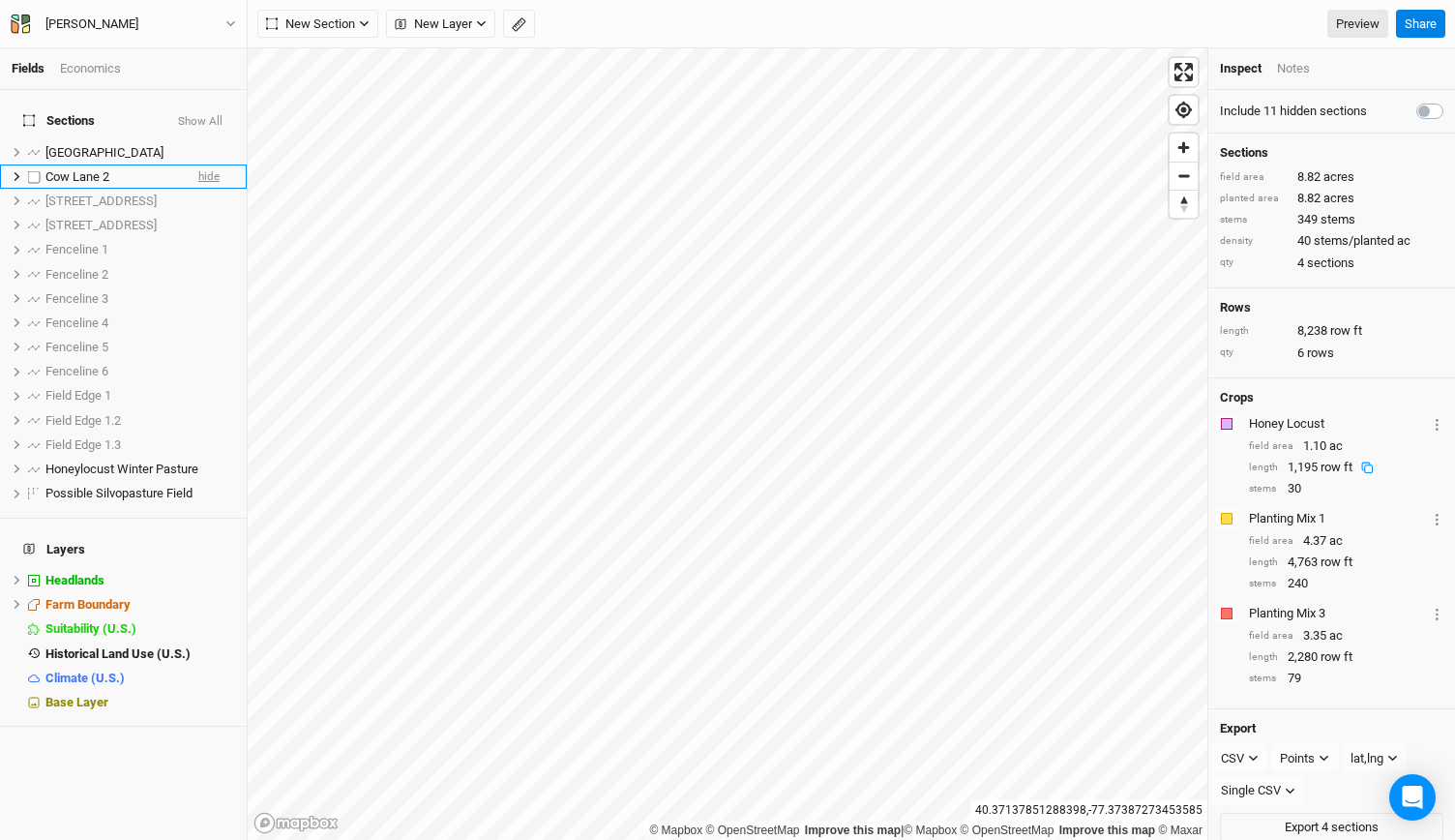
click at [199, 164] on span "hide" at bounding box center [210, 176] width 22 height 24
click at [199, 140] on span "hide" at bounding box center [210, 152] width 22 height 24
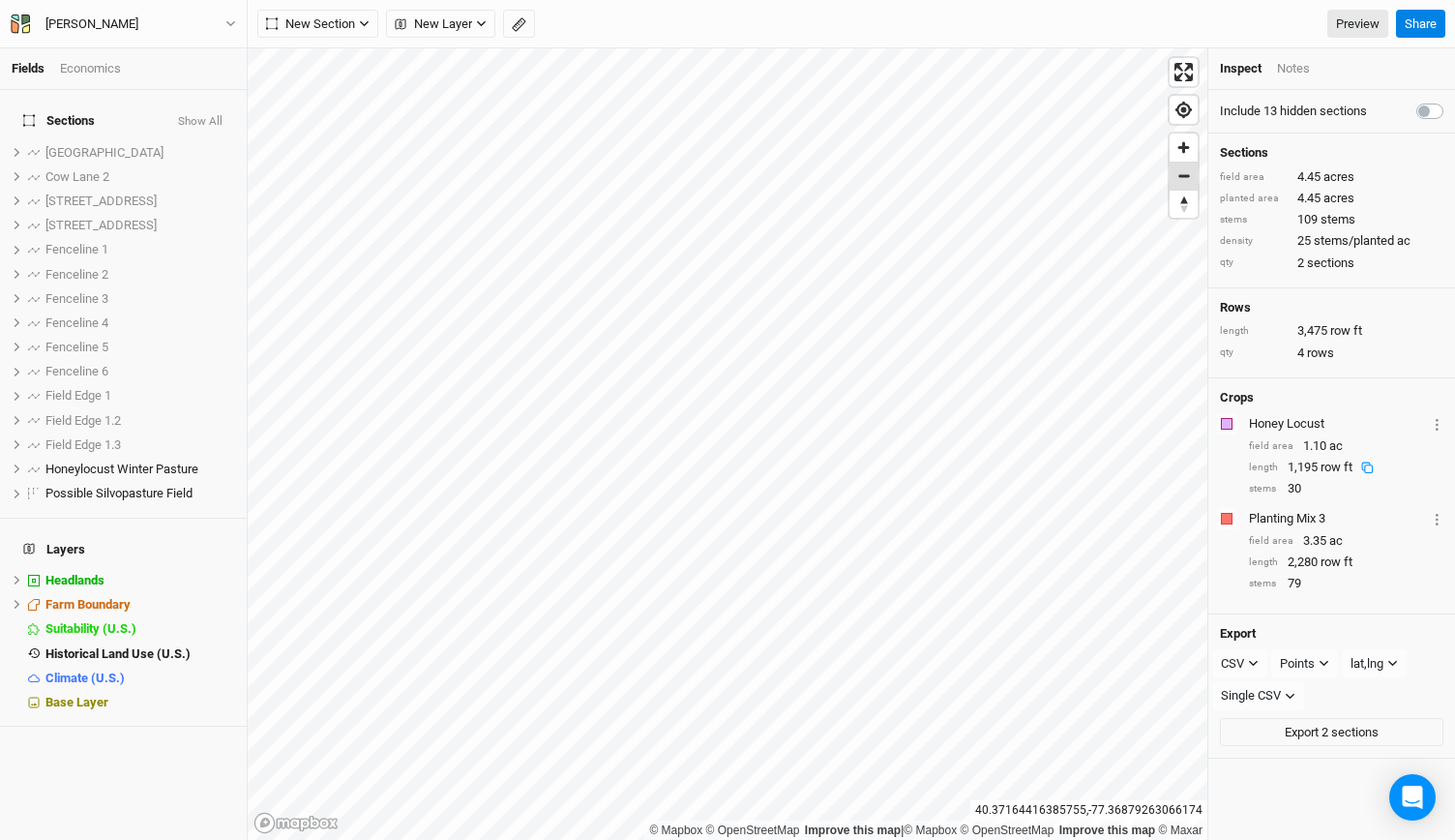
click at [1189, 165] on span "Zoom out" at bounding box center [1183, 175] width 28 height 27
click at [1188, 173] on span "Zoom out" at bounding box center [1183, 175] width 28 height 27
click at [193, 115] on button "Show All" at bounding box center [200, 122] width 46 height 14
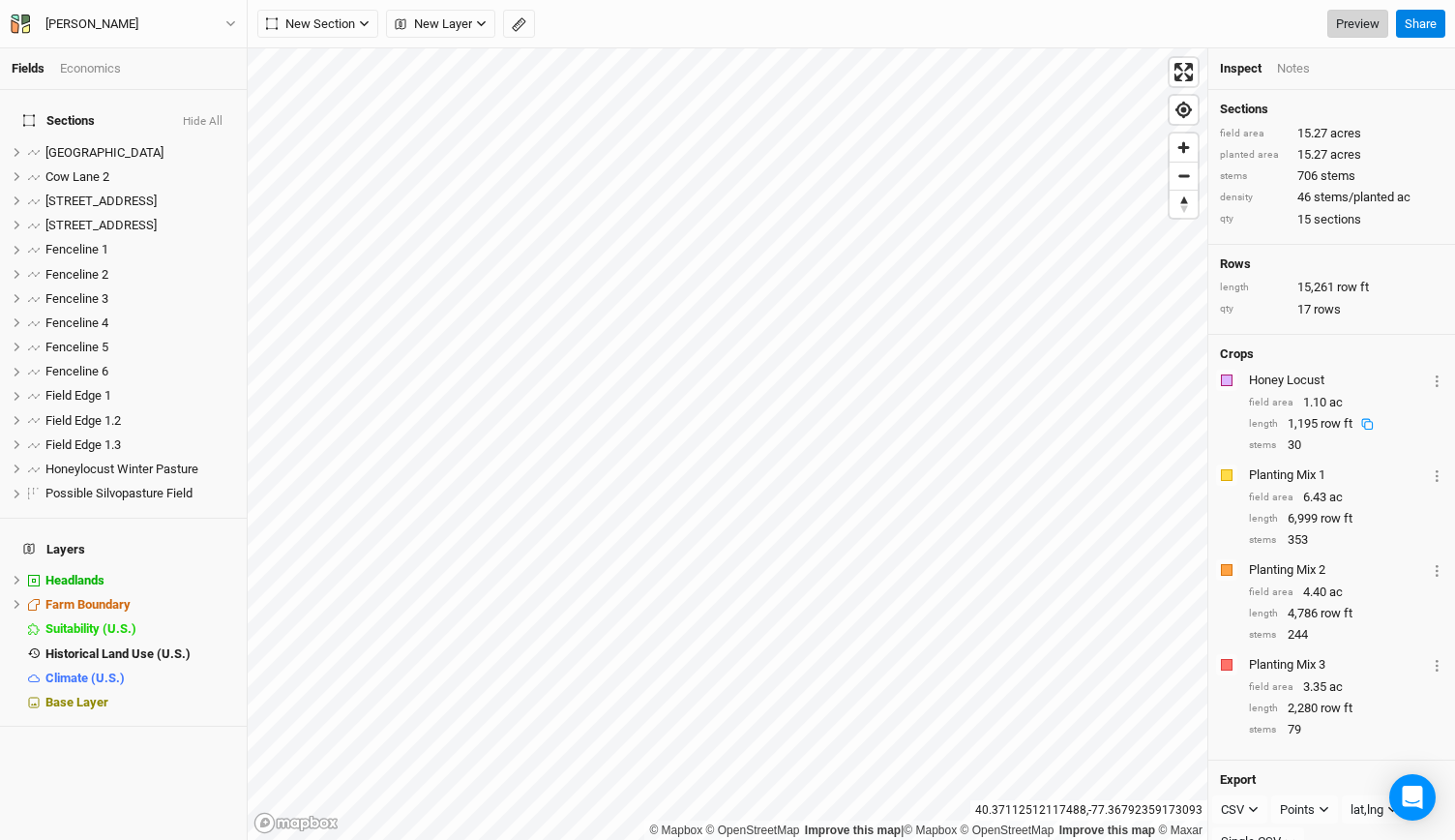
click at [1368, 18] on link "Preview" at bounding box center [1358, 24] width 61 height 29
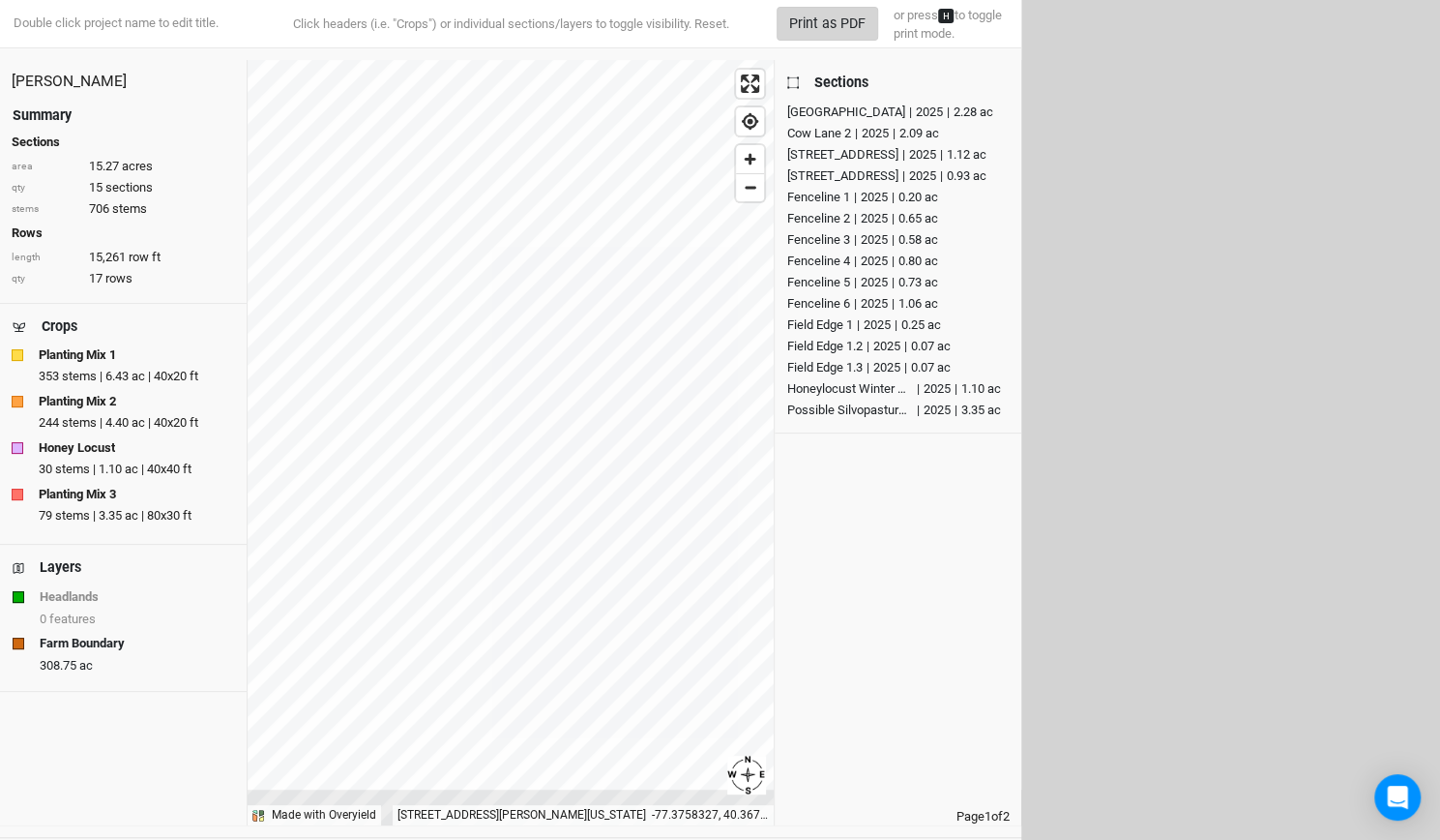
click at [859, 30] on button "Print as PDF" at bounding box center [827, 24] width 102 height 34
